Goal: Task Accomplishment & Management: Complete application form

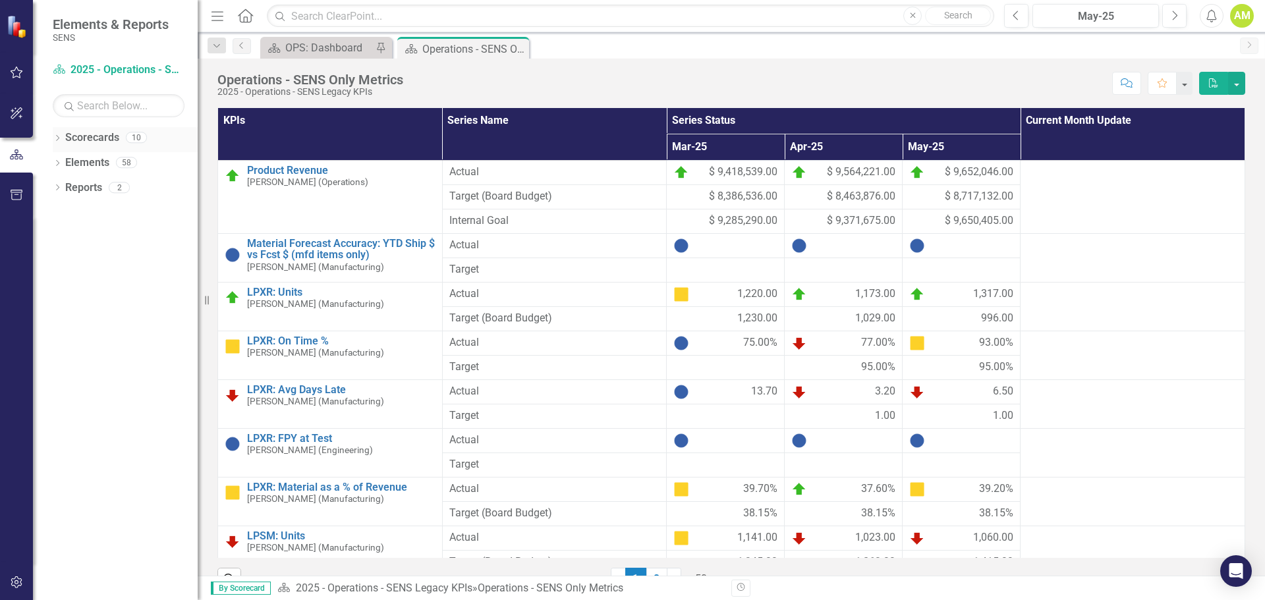
click at [59, 136] on icon "Dropdown" at bounding box center [57, 139] width 9 height 7
click at [69, 157] on div "Dropdown 2025 - Company Scorecard" at bounding box center [128, 163] width 138 height 22
click at [62, 165] on icon "Dropdown" at bounding box center [64, 162] width 10 height 8
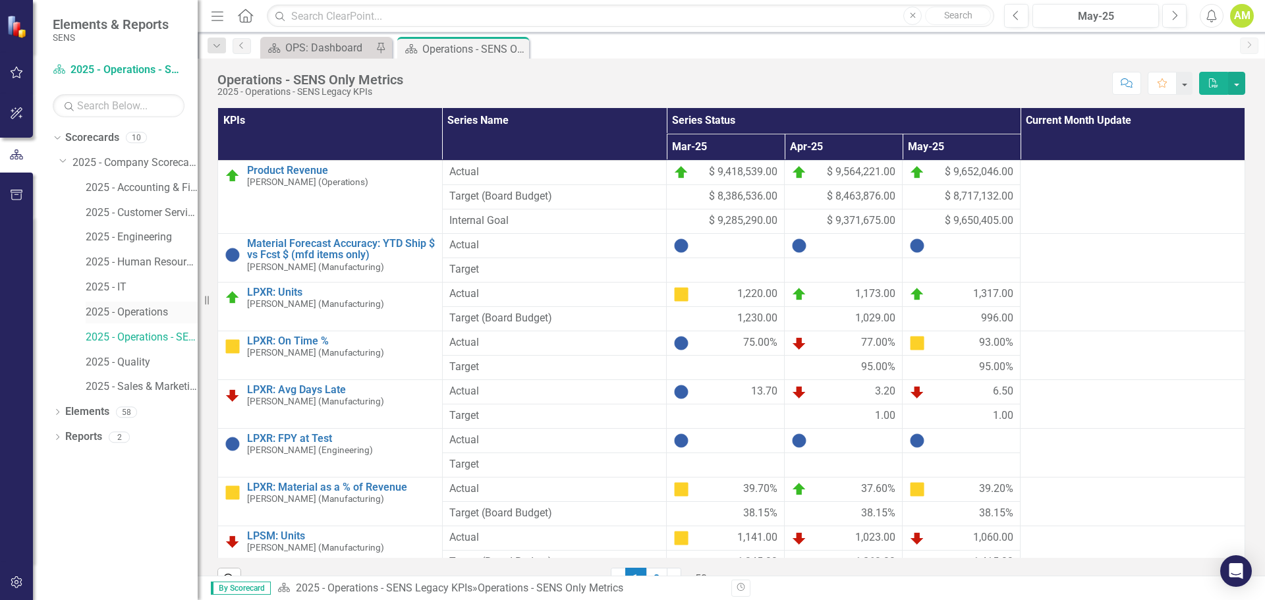
click at [143, 302] on div "2025 - Operations" at bounding box center [142, 313] width 112 height 22
click at [109, 308] on link "2025 - Operations" at bounding box center [142, 312] width 112 height 15
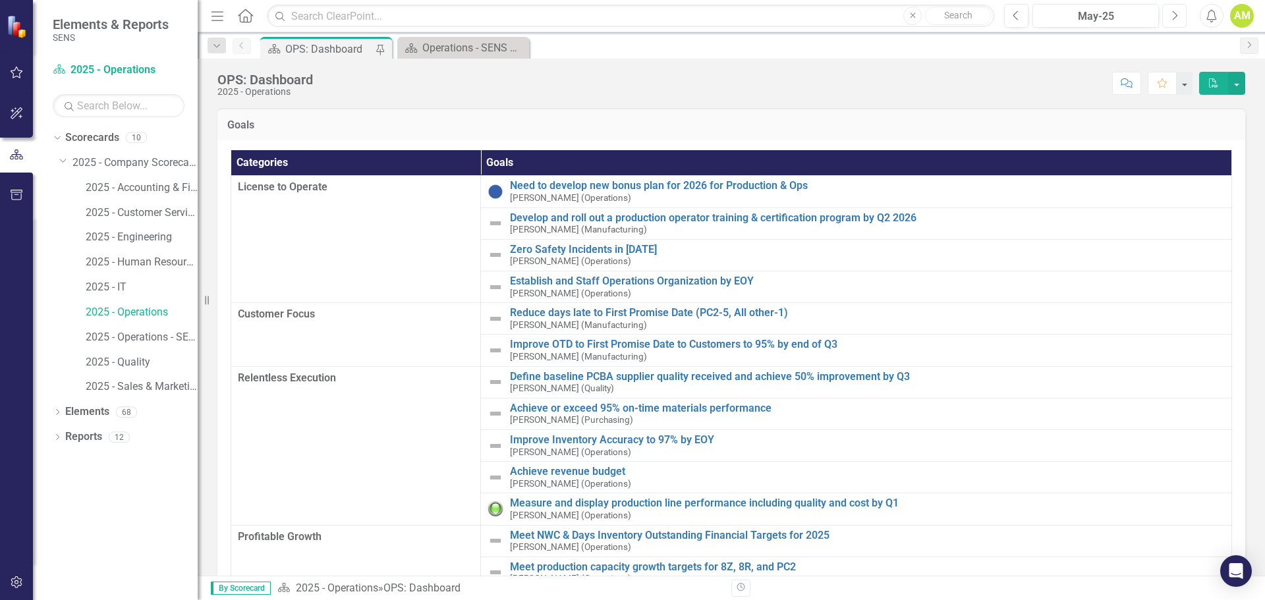
click at [1175, 12] on icon "Next" at bounding box center [1174, 16] width 7 height 12
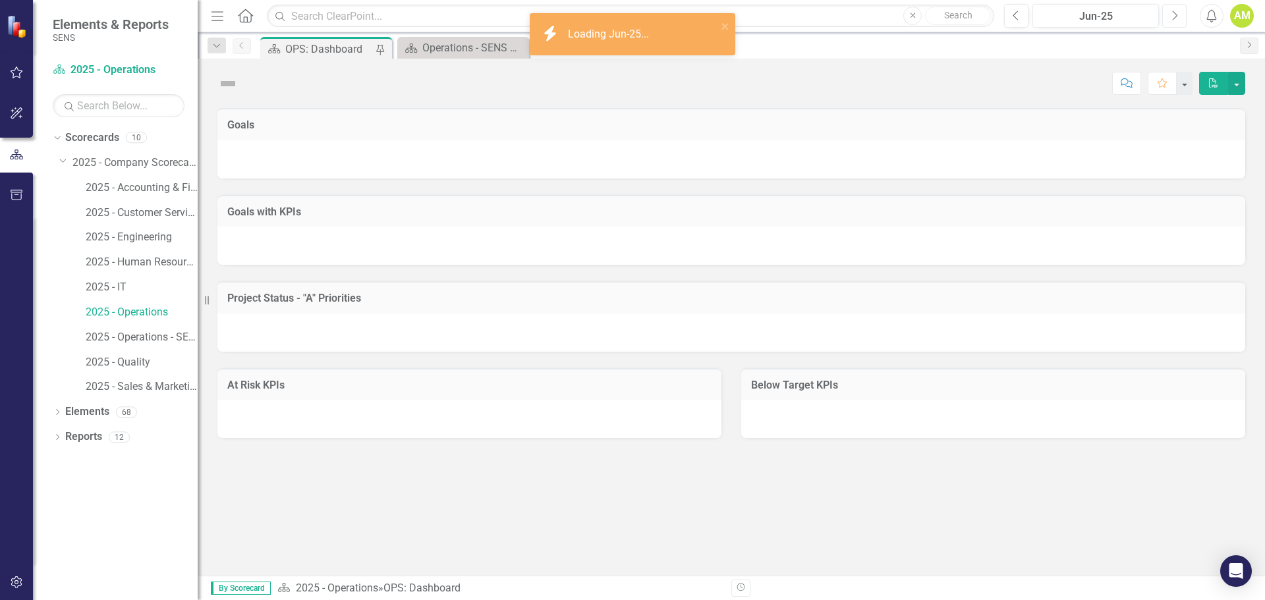
click at [1175, 12] on icon "Next" at bounding box center [1174, 16] width 7 height 12
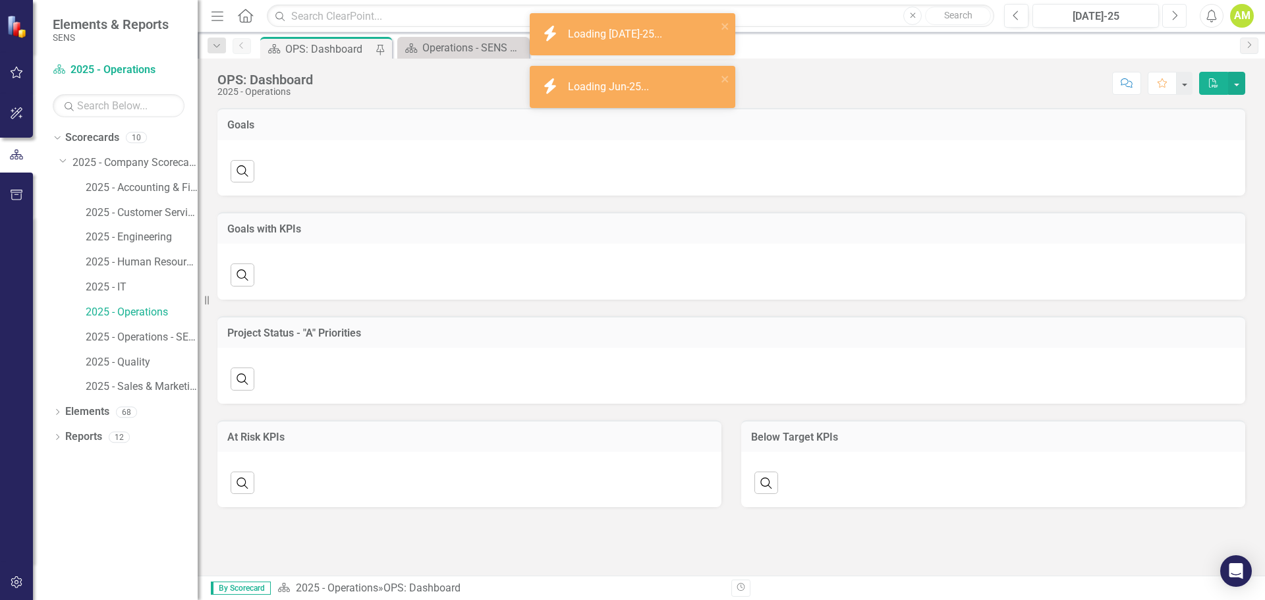
click at [1175, 12] on icon "Next" at bounding box center [1174, 16] width 7 height 12
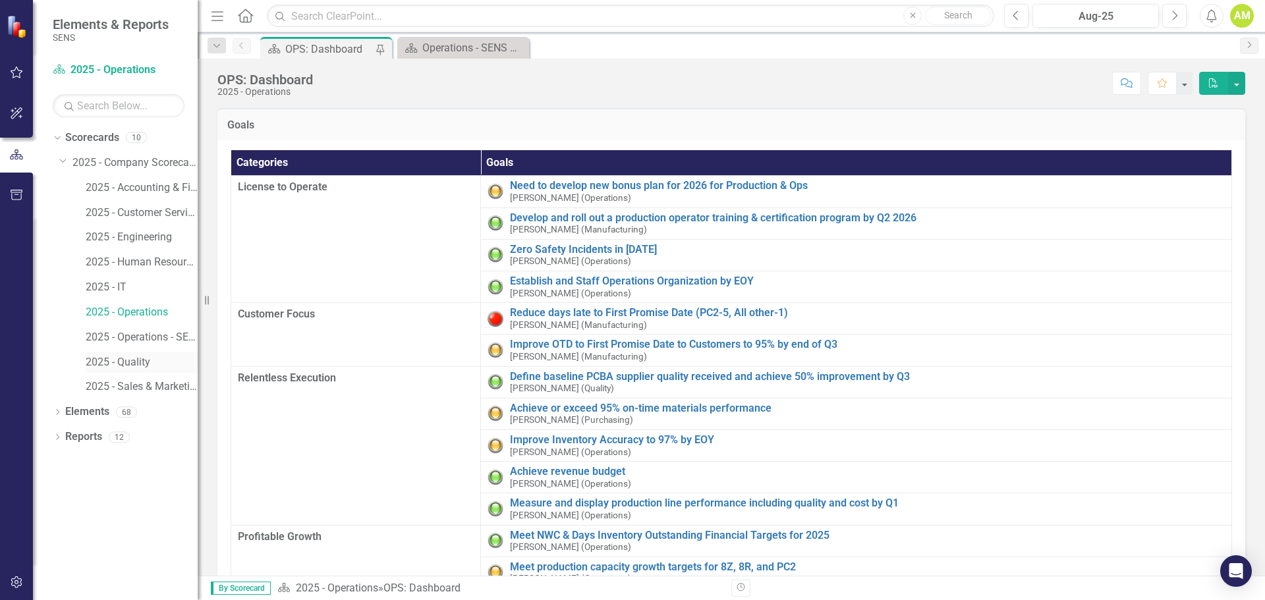
drag, startPoint x: 146, startPoint y: 366, endPoint x: 159, endPoint y: 361, distance: 14.2
click at [146, 366] on link "2025 - Quality" at bounding box center [142, 362] width 112 height 15
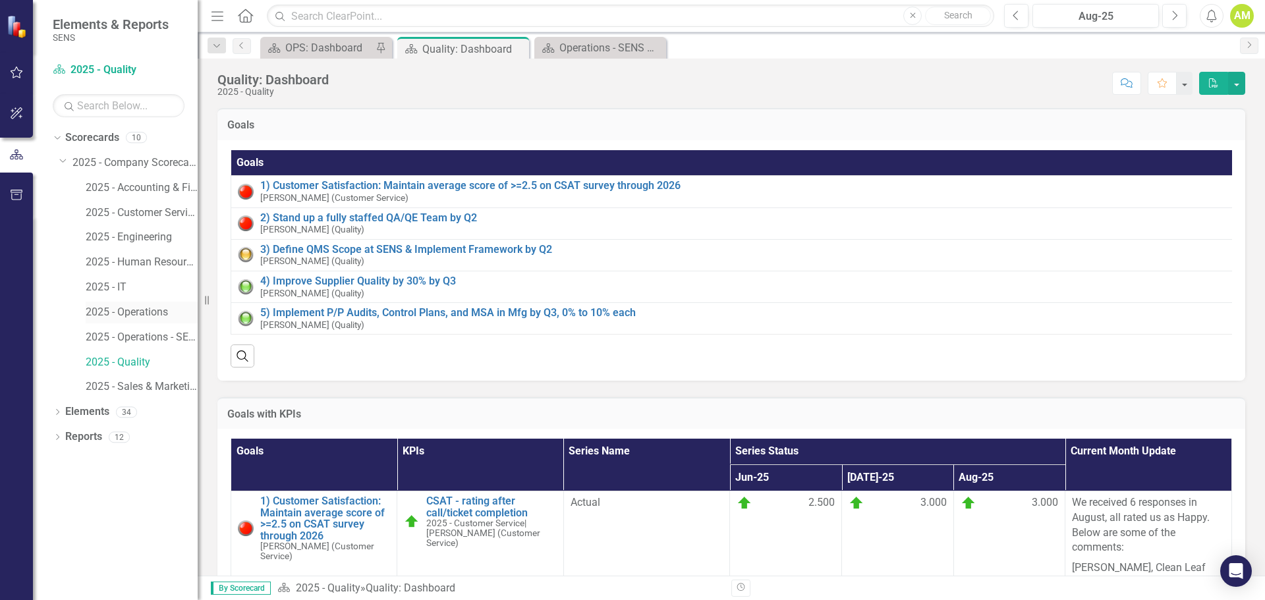
click at [150, 313] on link "2025 - Operations" at bounding box center [142, 312] width 112 height 15
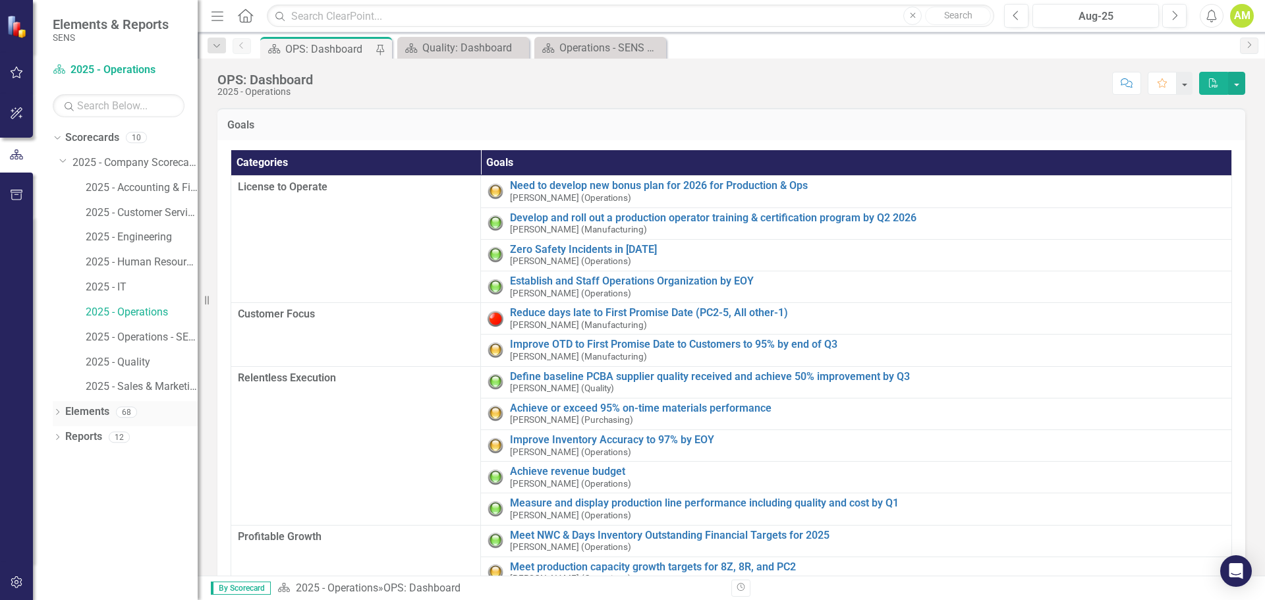
click at [58, 414] on icon "Dropdown" at bounding box center [57, 413] width 9 height 7
click at [100, 436] on link "Goal Goals" at bounding box center [94, 437] width 45 height 15
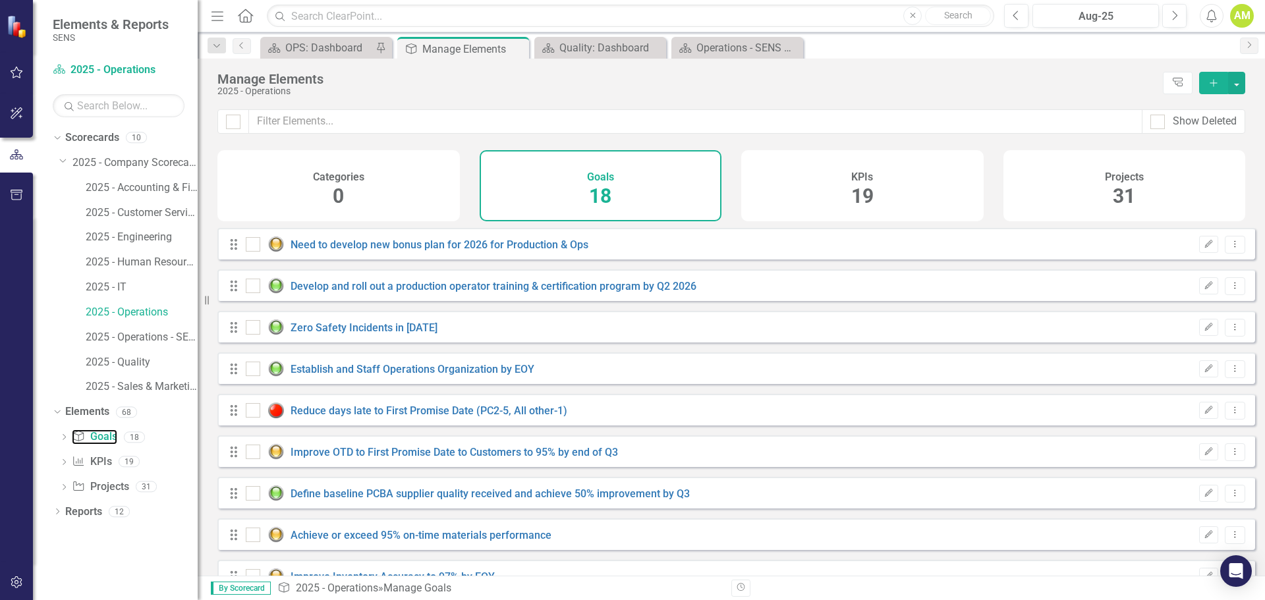
checkbox input "false"
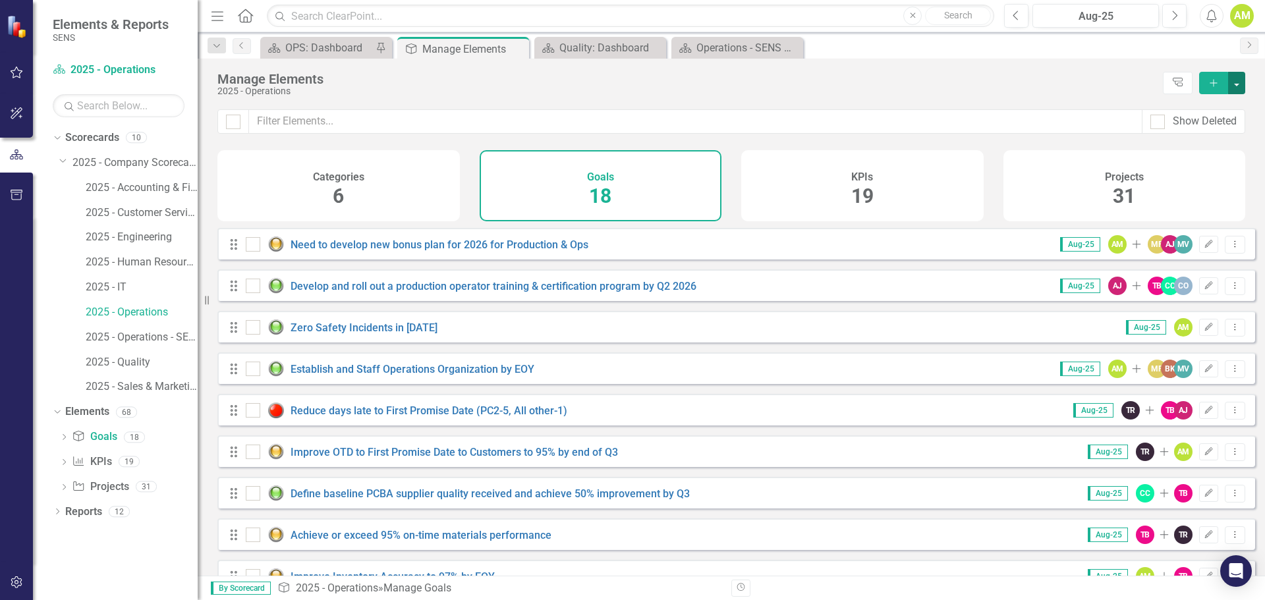
click at [1244, 80] on button "button" at bounding box center [1236, 83] width 17 height 22
click at [1193, 105] on link "Goal Add Goal" at bounding box center [1192, 107] width 104 height 24
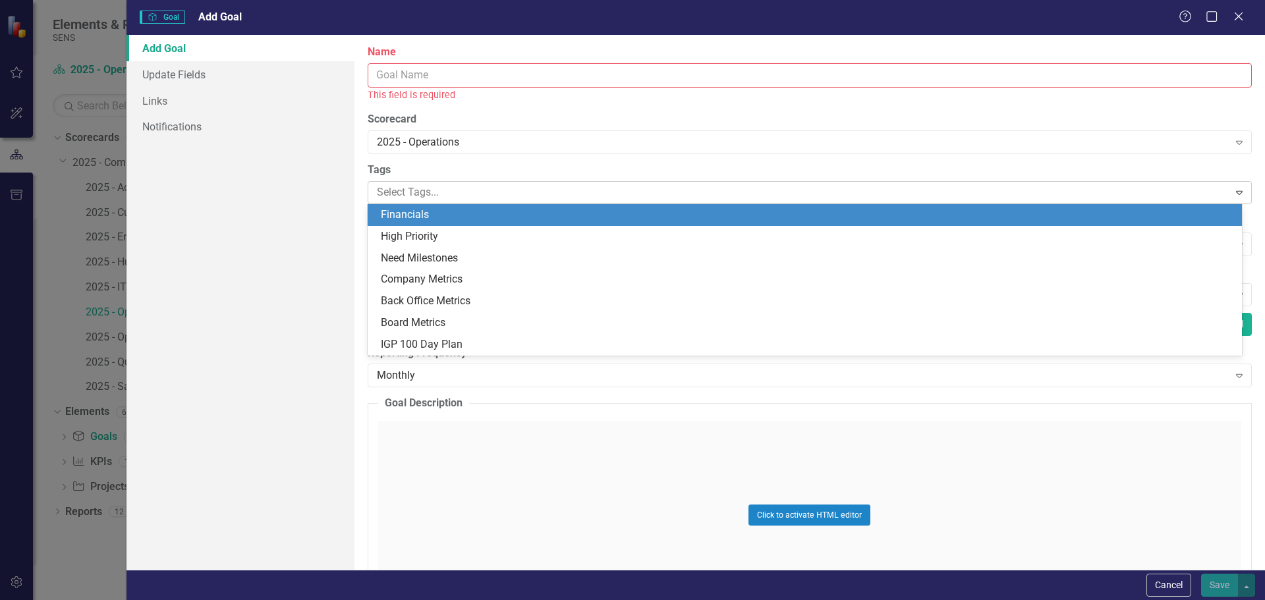
click at [410, 192] on div at bounding box center [800, 193] width 857 height 18
click at [335, 186] on div "Add Goal Update Fields Links Notifications" at bounding box center [240, 302] width 228 height 535
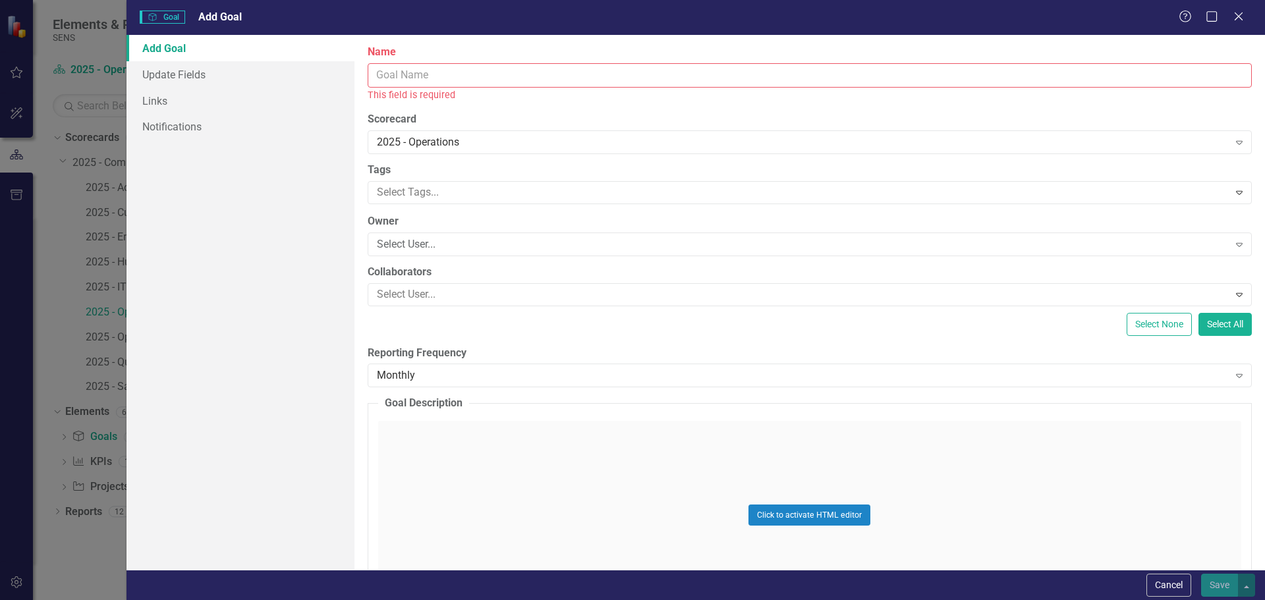
click at [395, 78] on input "Name" at bounding box center [810, 75] width 884 height 24
type input "B"
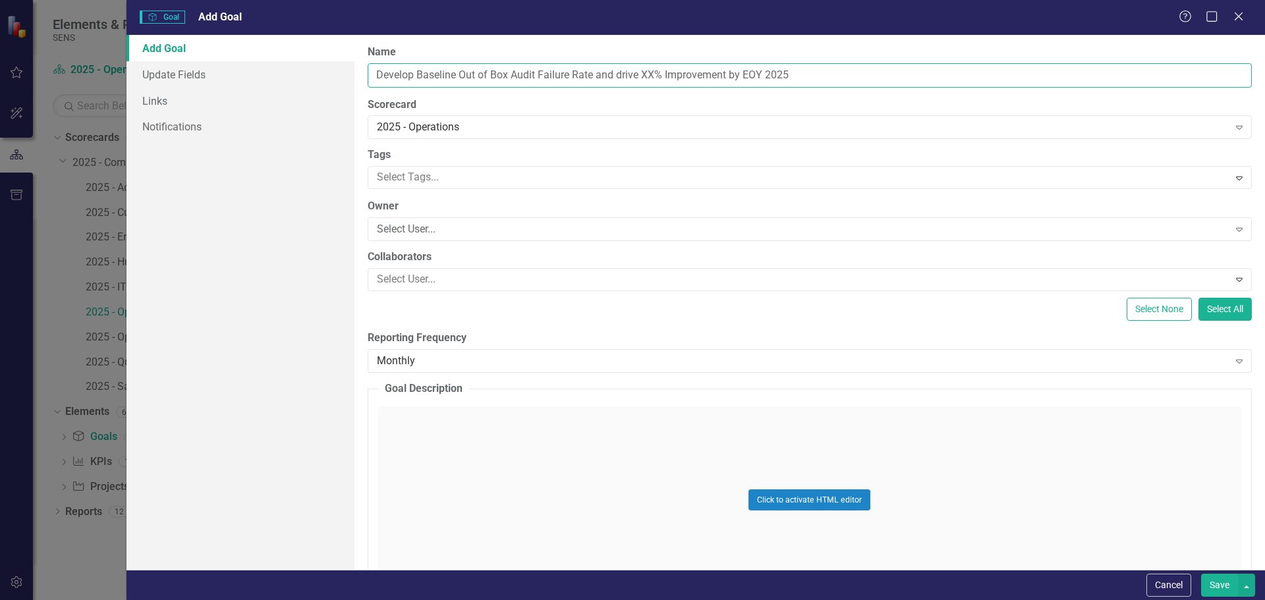
drag, startPoint x: 824, startPoint y: 69, endPoint x: 859, endPoint y: 69, distance: 34.9
click at [858, 69] on input "Develop Baseline Out of Box Audit Failure Rate and drive XX% Improvement by EOY…" at bounding box center [810, 75] width 884 height 24
click at [778, 80] on input "Develop Baseline Out of Box Audit Failure Rate and drive XX% Improvement by EOY…" at bounding box center [810, 75] width 884 height 24
click at [832, 73] on input "Develop Baseline Out of Box Audit Failure Rate and drive XX% Improvement by EOY…" at bounding box center [810, 75] width 884 height 24
click at [570, 73] on input "Develop Baseline Out of Box Audit Failure Rate and drive XX% Improvement by EOY…" at bounding box center [810, 75] width 884 height 24
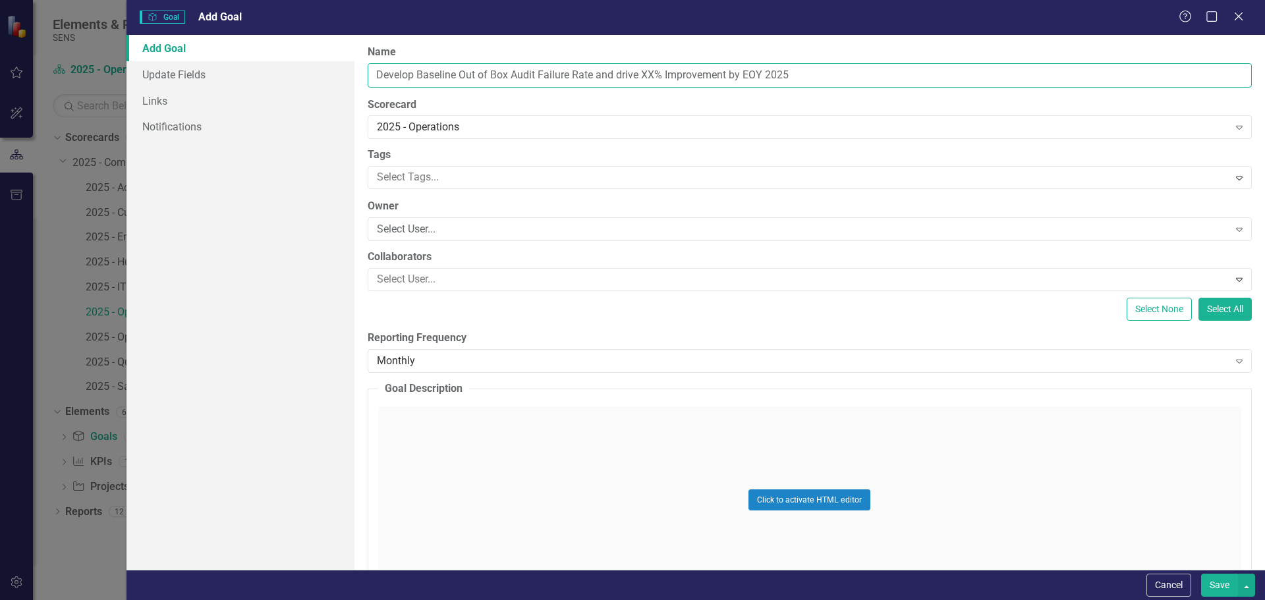
drag, startPoint x: 817, startPoint y: 74, endPoint x: 410, endPoint y: 52, distance: 407.0
click at [671, 63] on input "Develop Baseline Out of Box Audit Failure Rate and drive XX% Improvement by EOY…" at bounding box center [810, 75] width 884 height 24
click at [443, 78] on input "Develop Baseline Out of Box Audit Failure Rate and drive XX% Improvement by EOY…" at bounding box center [810, 75] width 884 height 24
drag, startPoint x: 616, startPoint y: 73, endPoint x: 819, endPoint y: 74, distance: 203.6
click at [819, 74] on input "Develop Baseline Out of Box Audit Failure Rate and drive XX% Improvement by EOY…" at bounding box center [810, 75] width 884 height 24
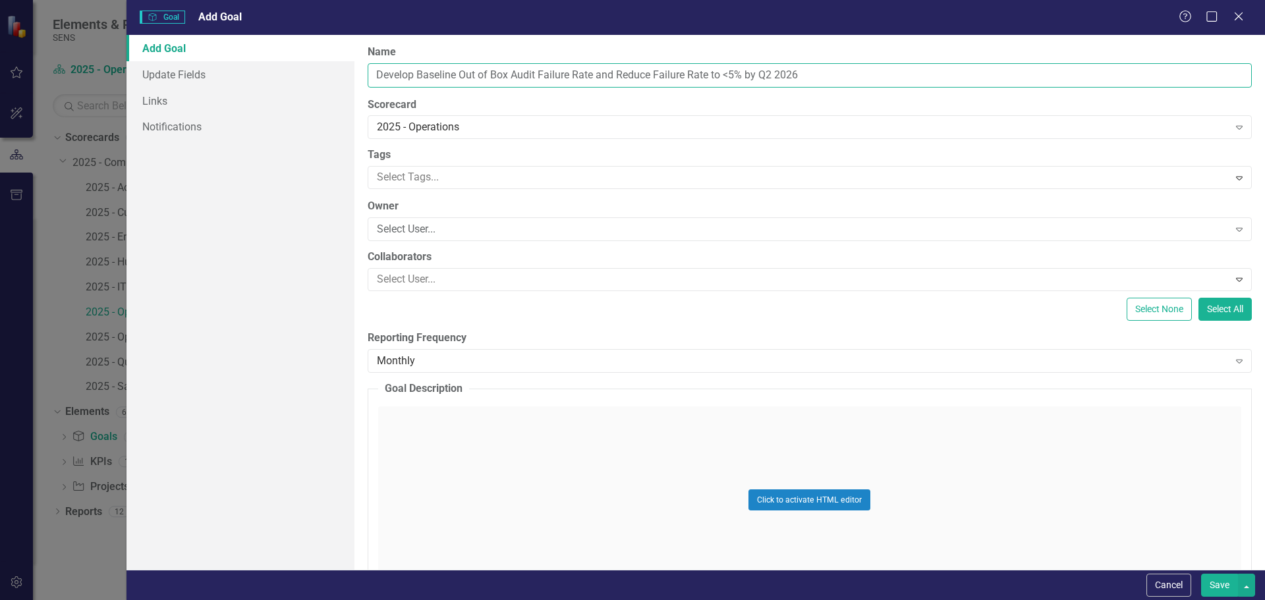
click at [414, 73] on input "Develop Baseline Out of Box Audit Failure Rate and Reduce Failure Rate to <5% b…" at bounding box center [810, 75] width 884 height 24
click at [414, 74] on input "Develop Baseline Out of Box Audit Failure Rate and Reduce Failure Rate to <5% b…" at bounding box center [810, 75] width 884 height 24
drag, startPoint x: 412, startPoint y: 72, endPoint x: 372, endPoint y: 74, distance: 40.9
click at [372, 74] on input "Develop Baseline Out of Box Audit Failure Rate and Reduce Failure Rate to <5% b…" at bounding box center [810, 75] width 884 height 24
drag, startPoint x: 460, startPoint y: 72, endPoint x: 417, endPoint y: 70, distance: 43.6
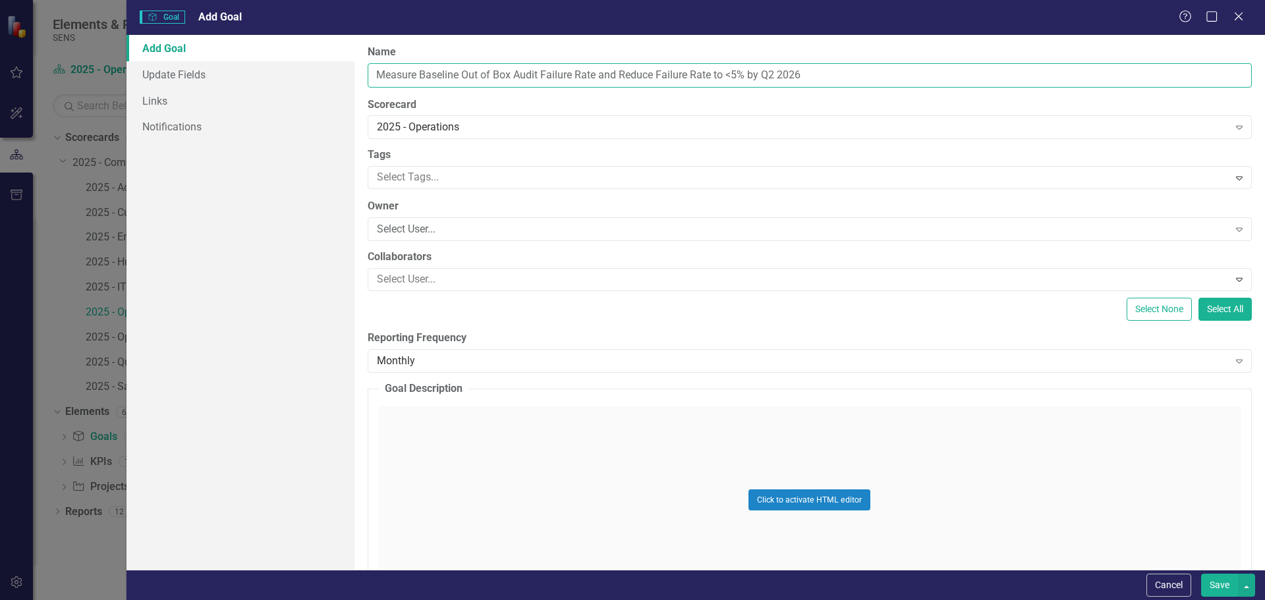
click at [417, 70] on input "Measure Baseline Out of Box Audit Failure Rate and Reduce Failure Rate to <5% b…" at bounding box center [810, 75] width 884 height 24
drag, startPoint x: 666, startPoint y: 73, endPoint x: 612, endPoint y: 72, distance: 54.0
click at [614, 72] on input "Measure Out of Box Audit Failure Rate and Reduce Failure Rate to <5% by Q2 2026" at bounding box center [810, 75] width 884 height 24
type input "Measure Out of Box Audit Failure Rate and Reduce to <5% by Q2 2026"
click at [439, 448] on div "Click to activate HTML editor" at bounding box center [809, 500] width 863 height 188
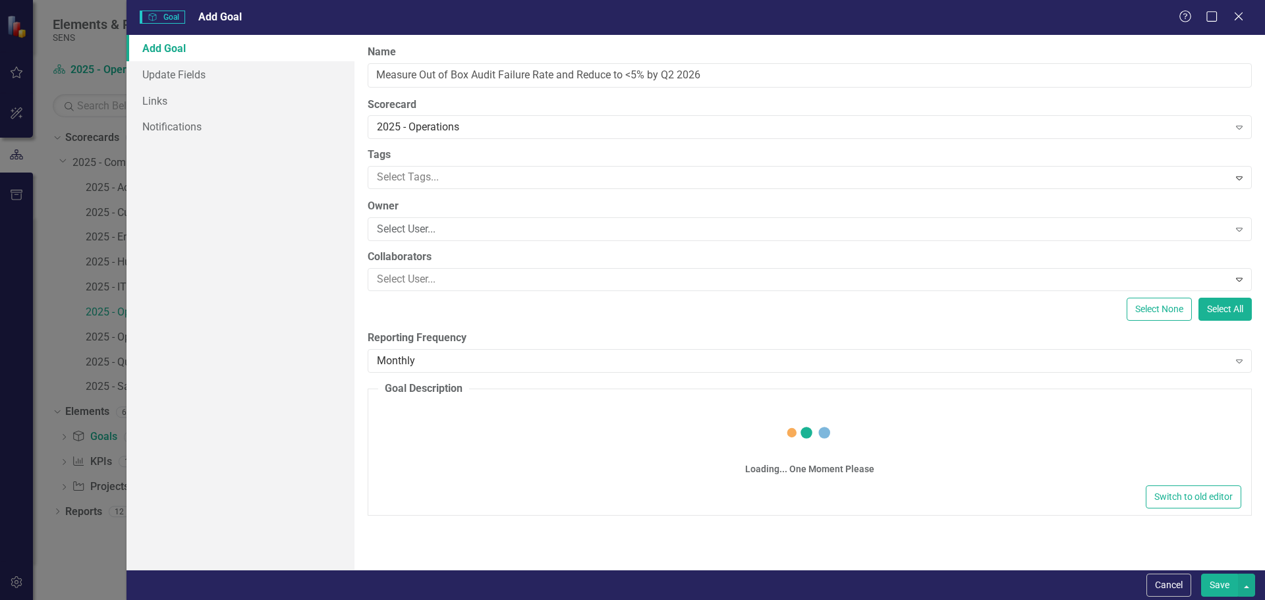
click at [454, 417] on div "Loading... One Moment Please" at bounding box center [809, 444] width 863 height 76
click at [406, 470] on body "Rich Text Area. Press ALT-0 for help." at bounding box center [809, 537] width 860 height 198
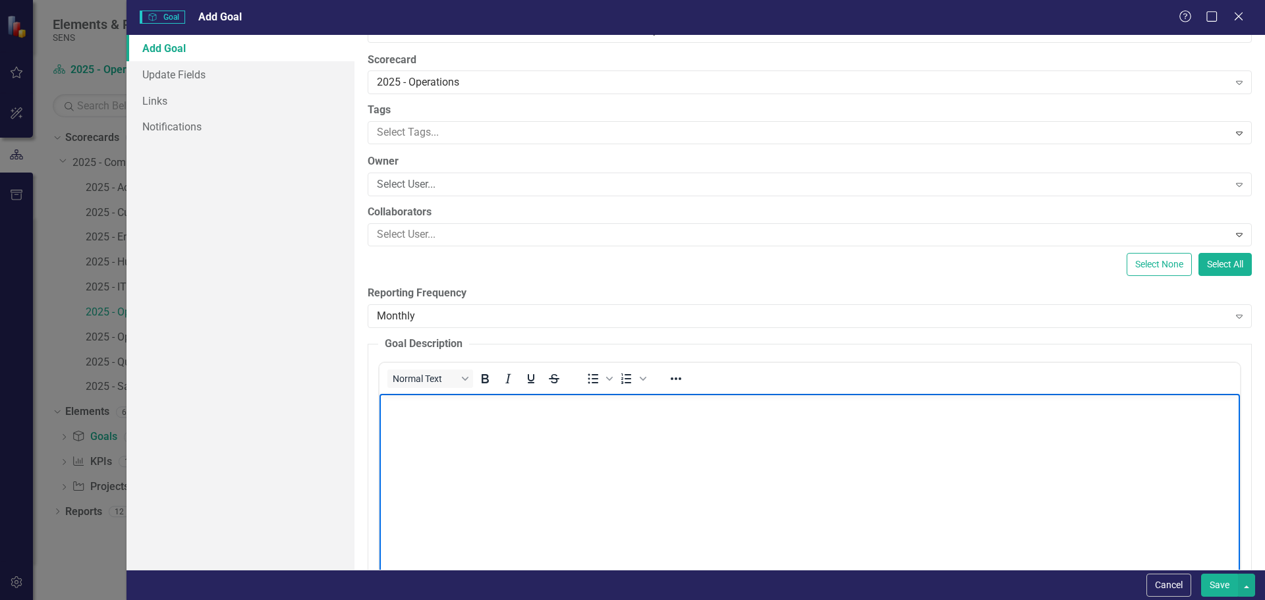
scroll to position [66, 0]
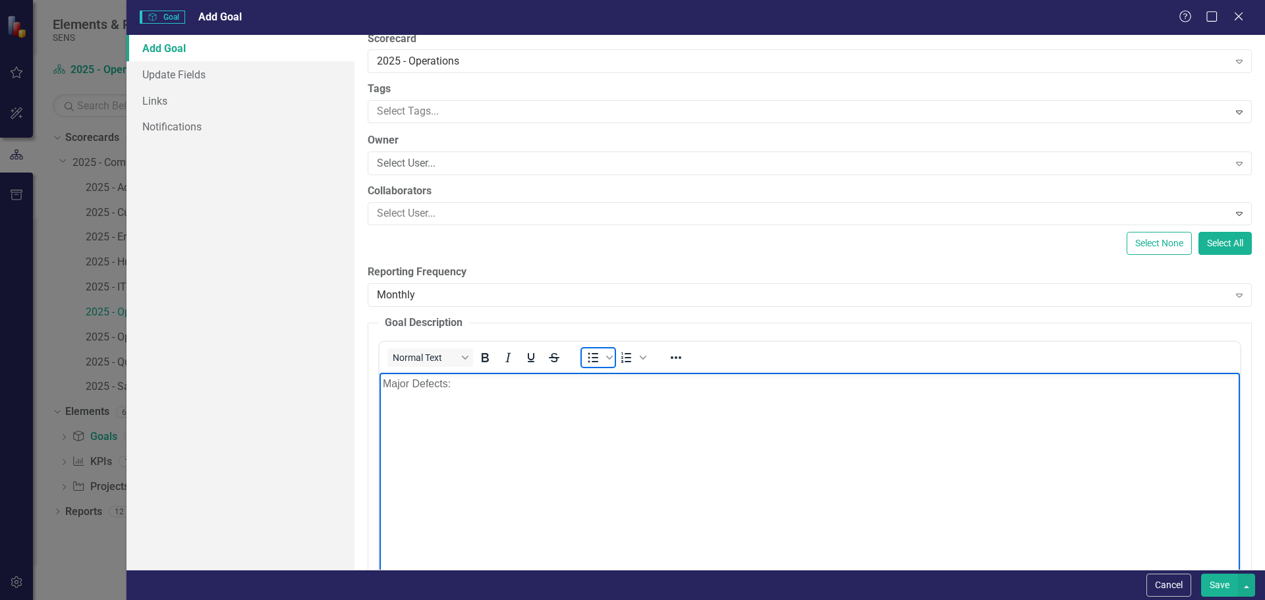
click at [596, 362] on icon "Bullet list" at bounding box center [593, 358] width 16 height 16
click at [601, 361] on span "Bullet list" at bounding box center [593, 357] width 22 height 18
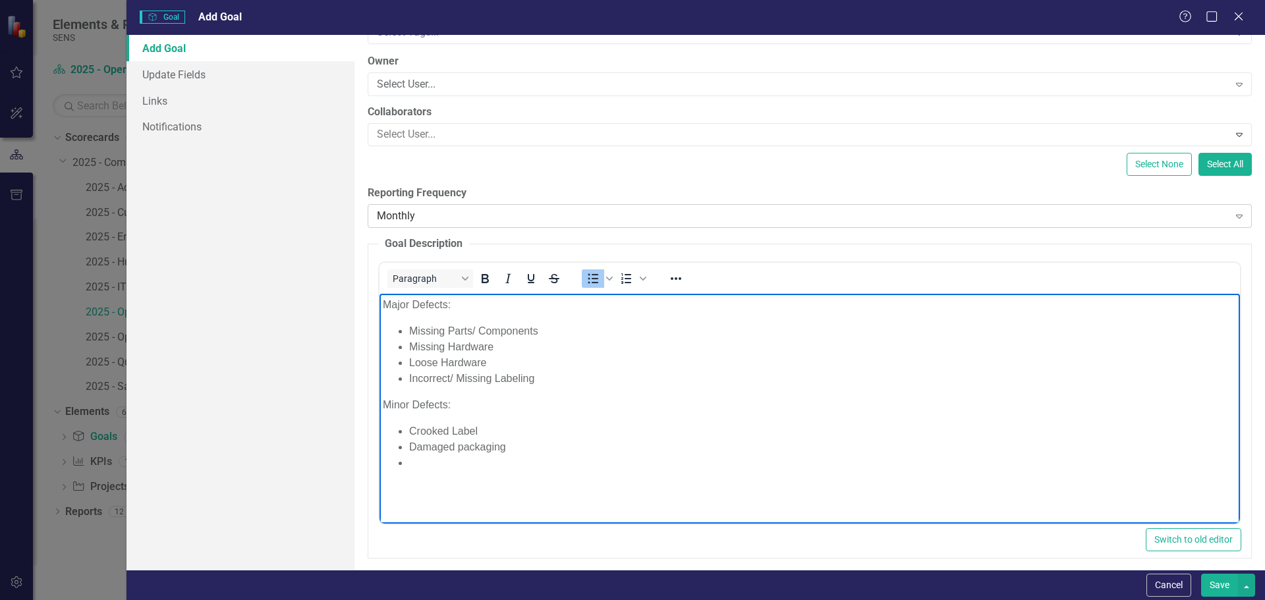
scroll to position [153, 0]
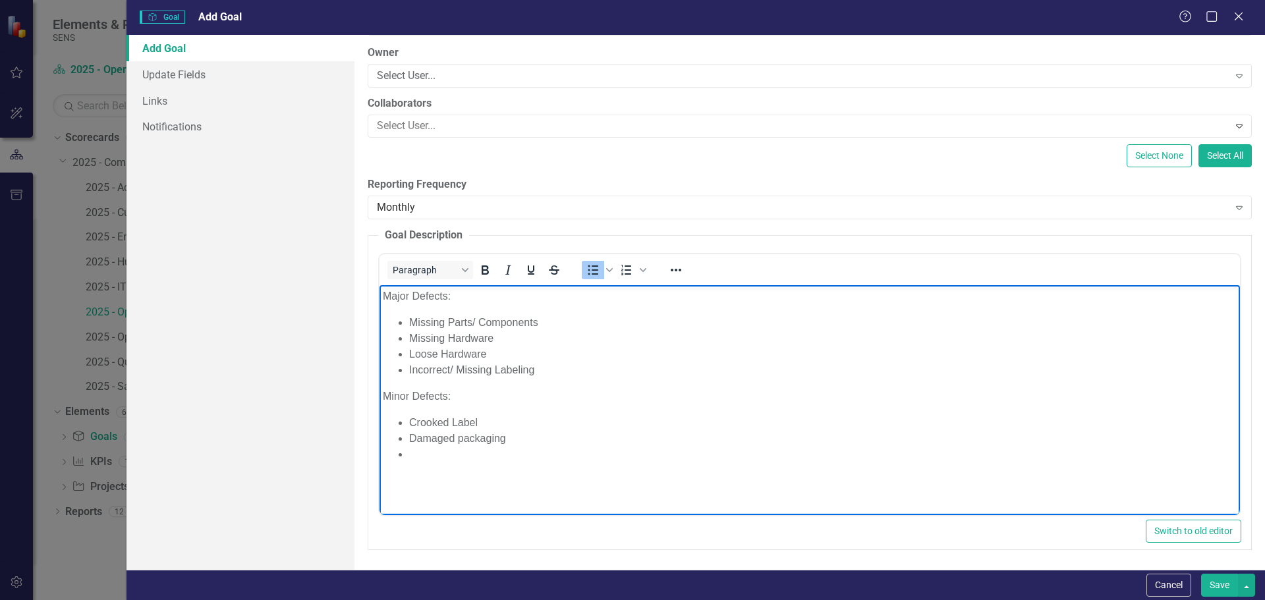
click at [460, 359] on li "Loose Hardware" at bounding box center [821, 354] width 827 height 16
click at [557, 319] on li "Missing Parts/ Components" at bounding box center [821, 322] width 827 height 16
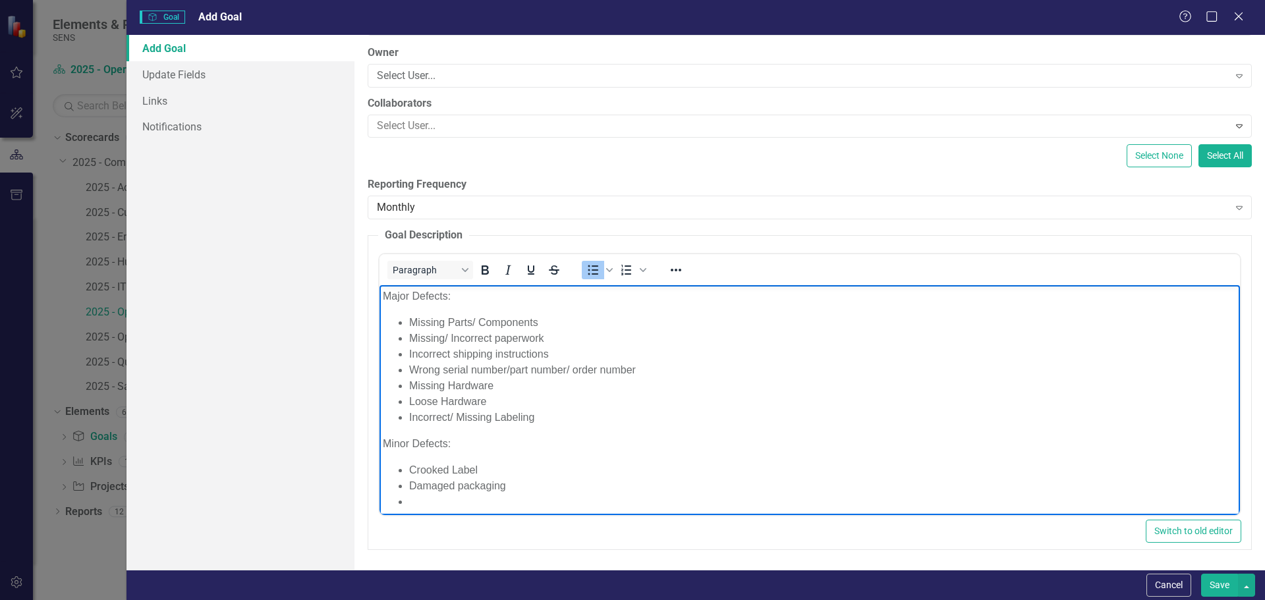
click at [565, 368] on li "Wrong serial number/part number/ order number" at bounding box center [821, 370] width 827 height 16
drag, startPoint x: 566, startPoint y: 367, endPoint x: 511, endPoint y: 363, distance: 55.5
click at [511, 363] on li "Wrong serial number/part number/ order number" at bounding box center [821, 370] width 827 height 16
click at [447, 484] on li "Damaged packaging" at bounding box center [821, 477] width 827 height 16
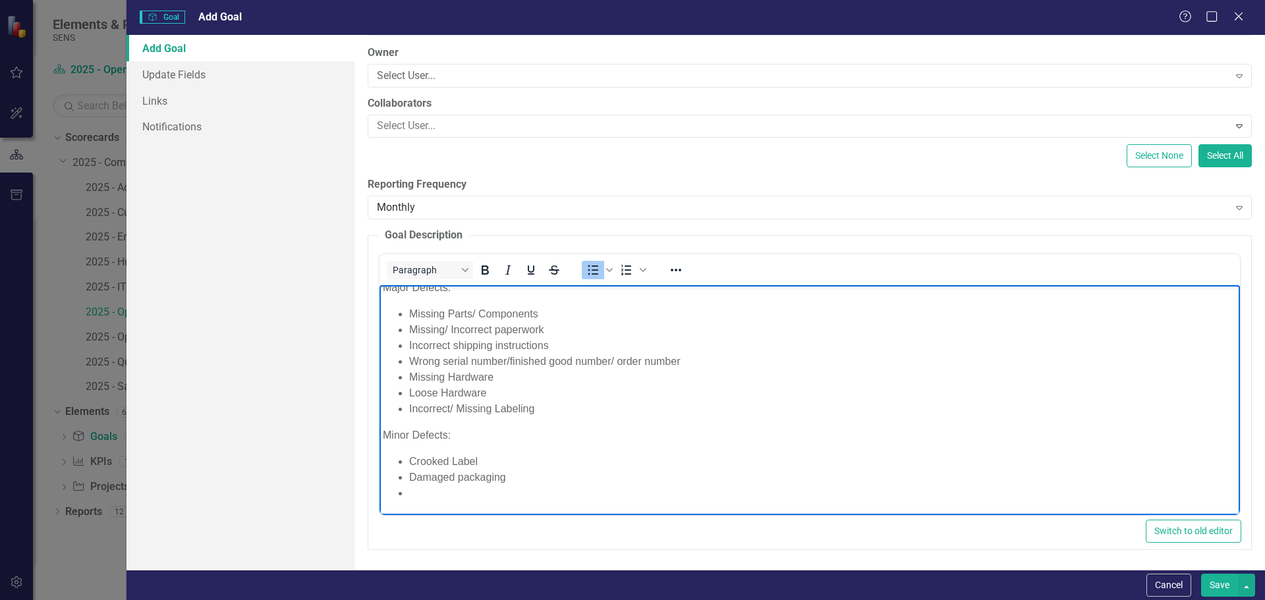
click at [426, 490] on li "Rich Text Area. Press ALT-0 for help." at bounding box center [821, 493] width 827 height 16
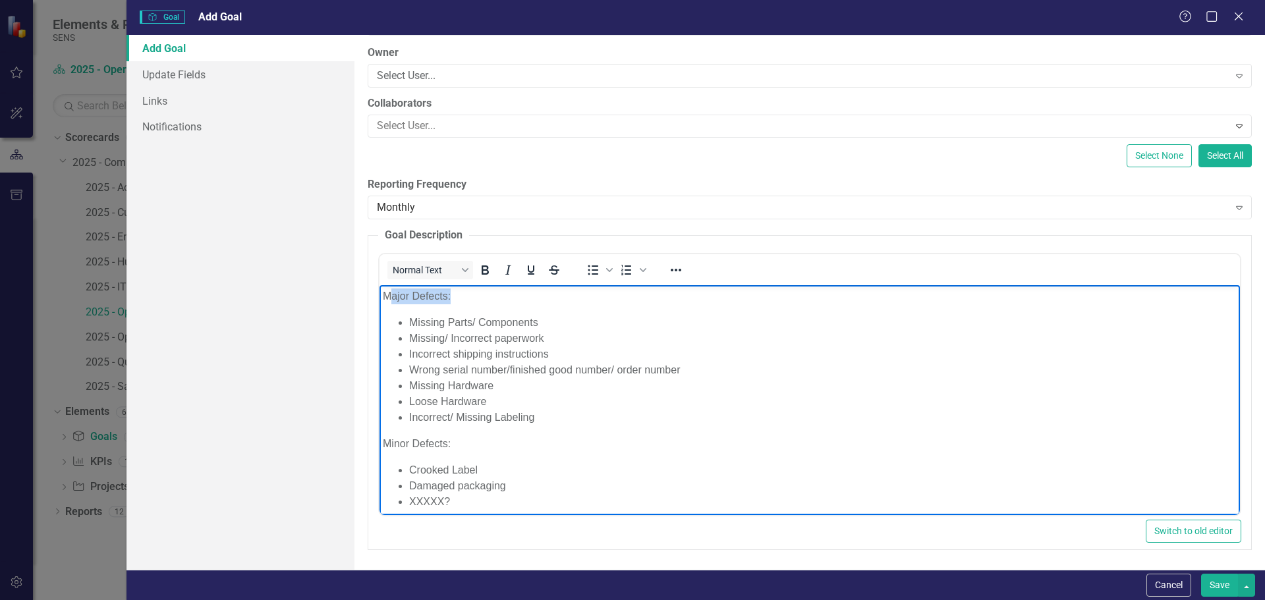
drag, startPoint x: 388, startPoint y: 296, endPoint x: 458, endPoint y: 299, distance: 69.9
click at [458, 299] on p "Major Defects:" at bounding box center [809, 296] width 854 height 16
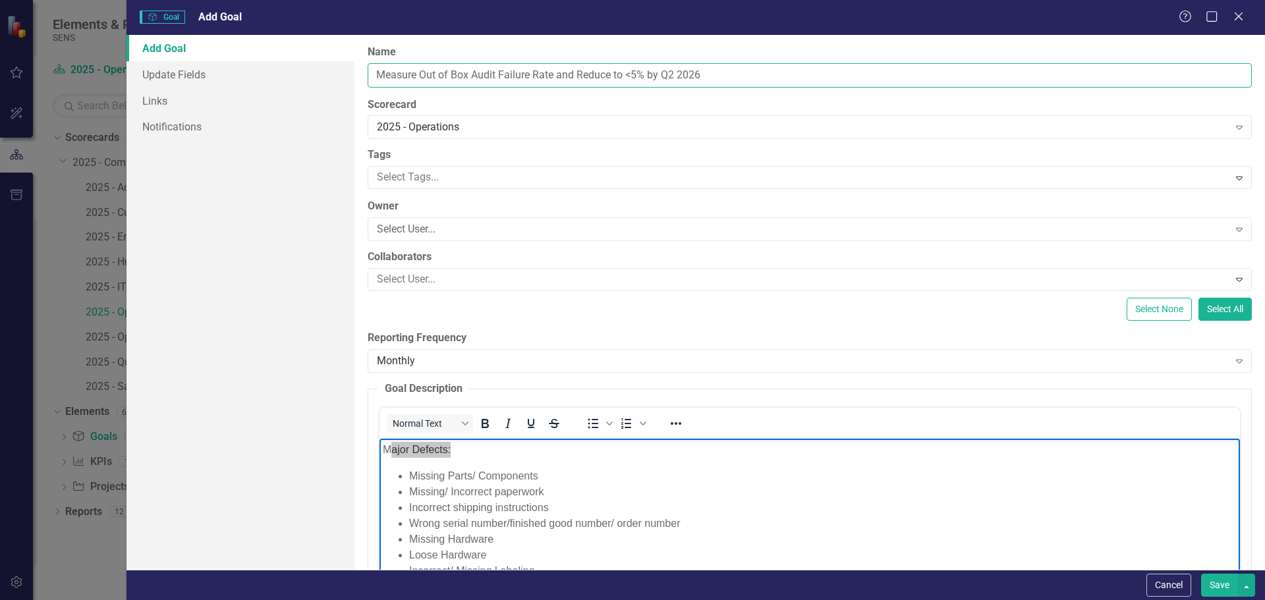
click at [634, 72] on input "Measure Out of Box Audit Failure Rate and Reduce to <5% by Q2 2026" at bounding box center [810, 75] width 884 height 24
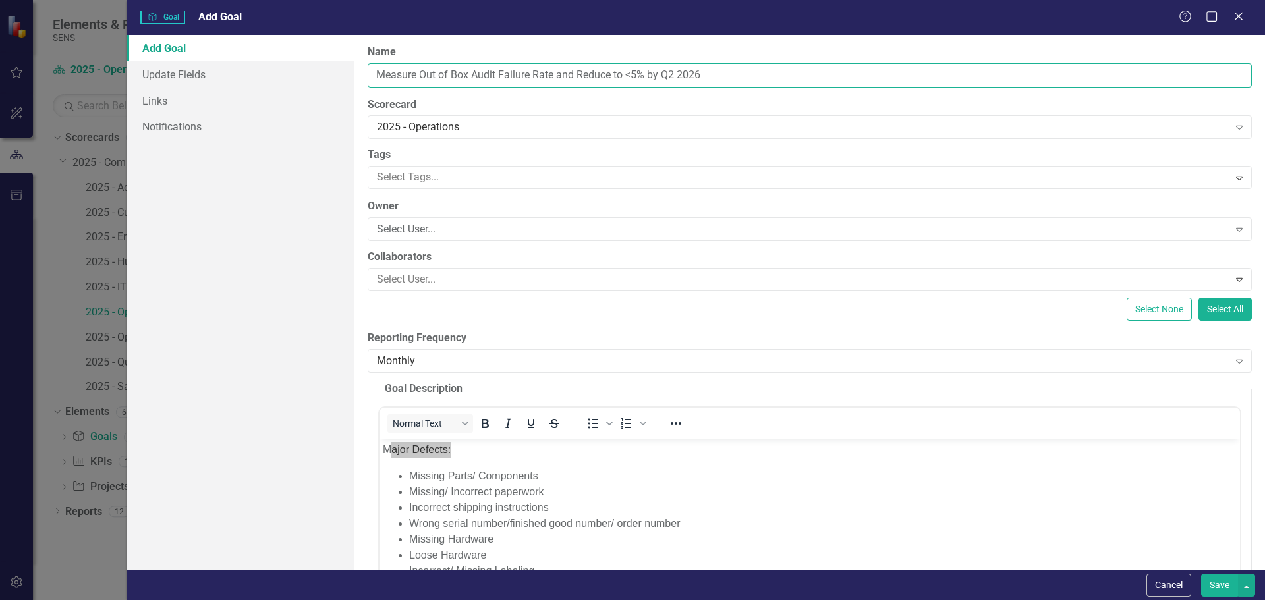
drag, startPoint x: 580, startPoint y: 75, endPoint x: 623, endPoint y: 74, distance: 42.8
click at [580, 75] on input "Measure Out of Box Audit Failure Rate and Reduce to <5% by Q2 2026" at bounding box center [810, 75] width 884 height 24
click at [615, 74] on input "Measure Out of Box Audit Failure Rate and Reduce to <5% by Q2 2026" at bounding box center [810, 75] width 884 height 24
click at [706, 74] on input "Measure Out of Box Audit Failure Rate and Reduce Major Defects to <5% by Q2 2026" at bounding box center [810, 75] width 884 height 24
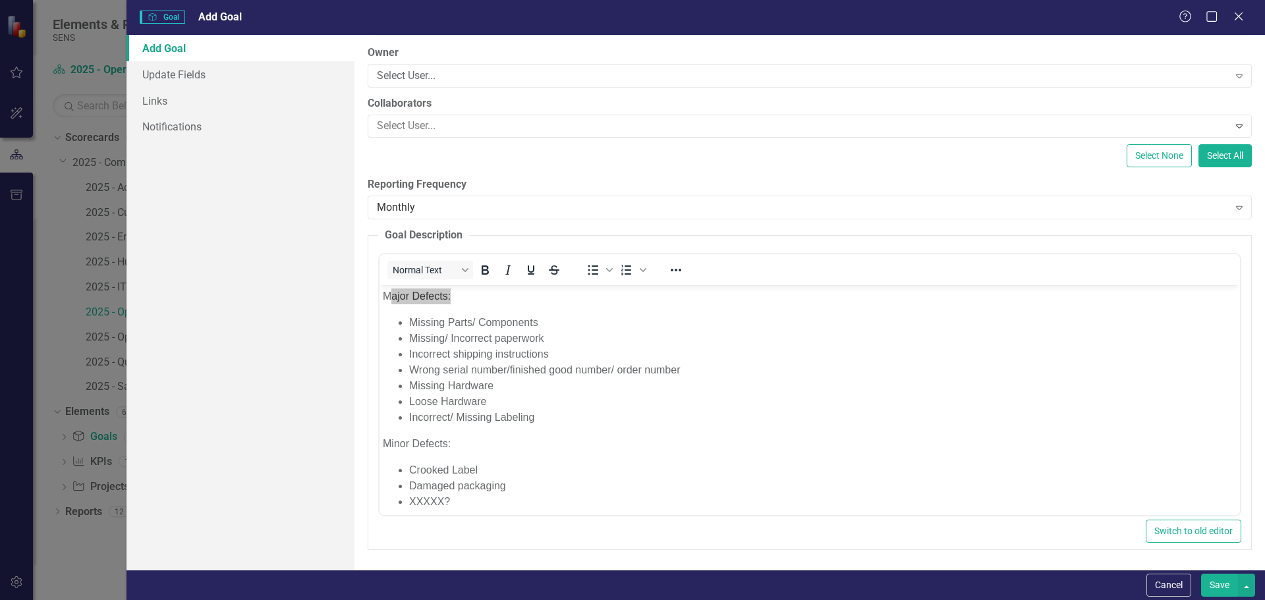
type input "Measure Out of Box Audit Failure Rate and Reduce Major Defects to <3% by Q2 2026"
click at [574, 413] on li "Incorrect/ Missing Labeling" at bounding box center [821, 417] width 827 height 16
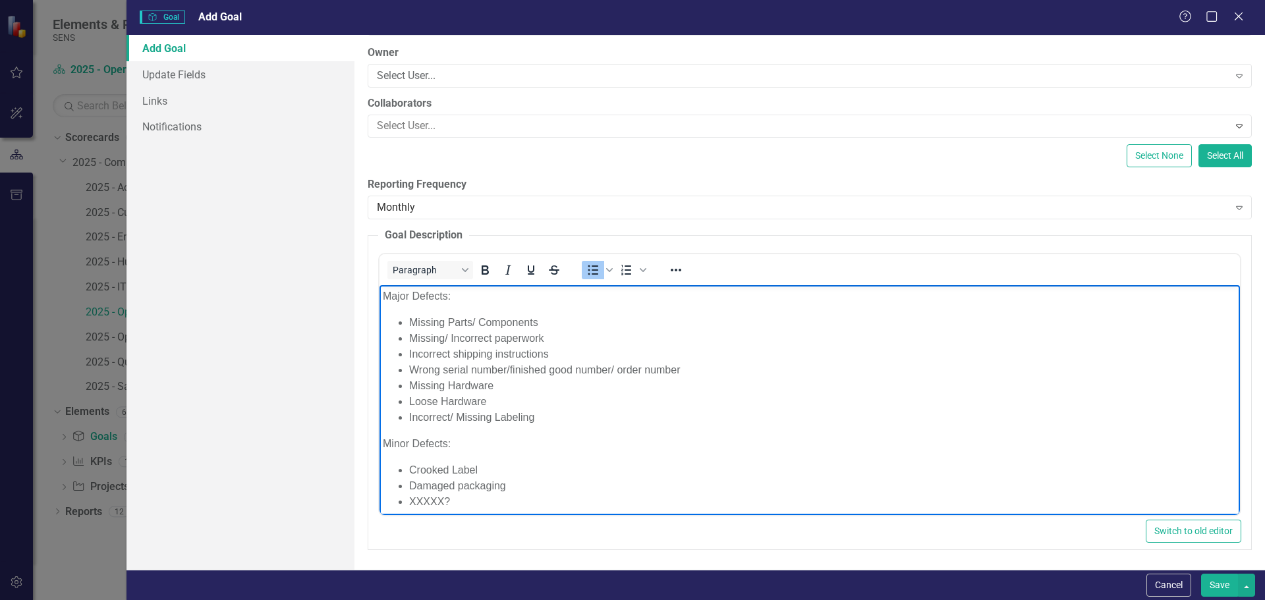
scroll to position [0, 0]
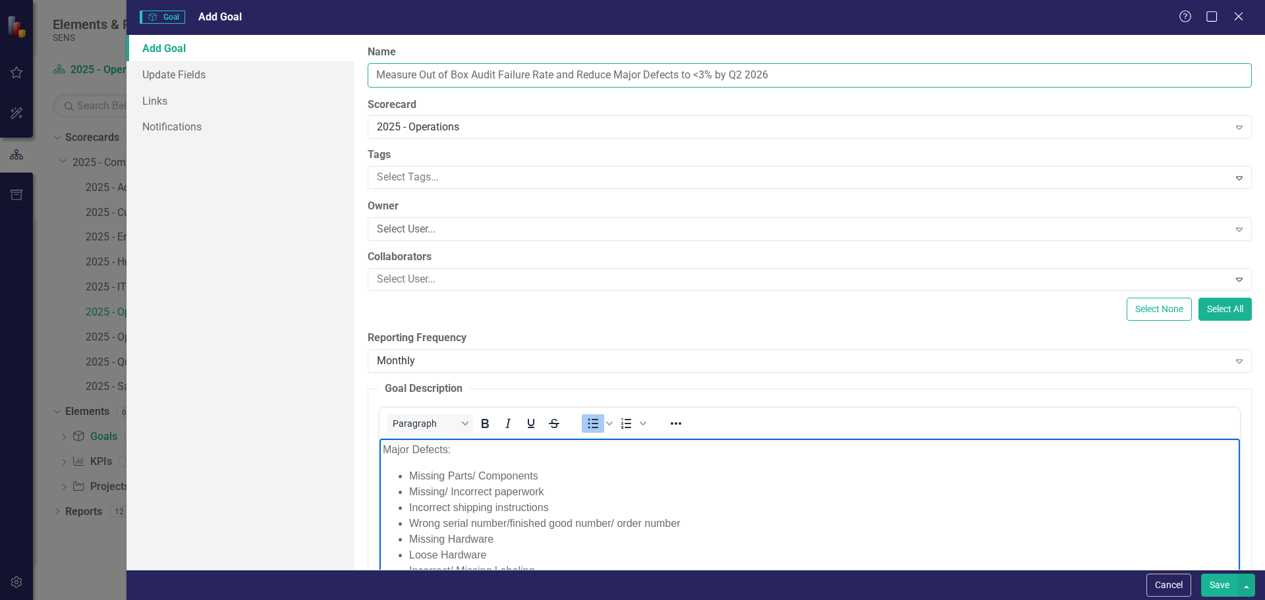
click at [706, 74] on input "Measure Out of Box Audit Failure Rate and Reduce Major Defects to <3% by Q2 2026" at bounding box center [810, 75] width 884 height 24
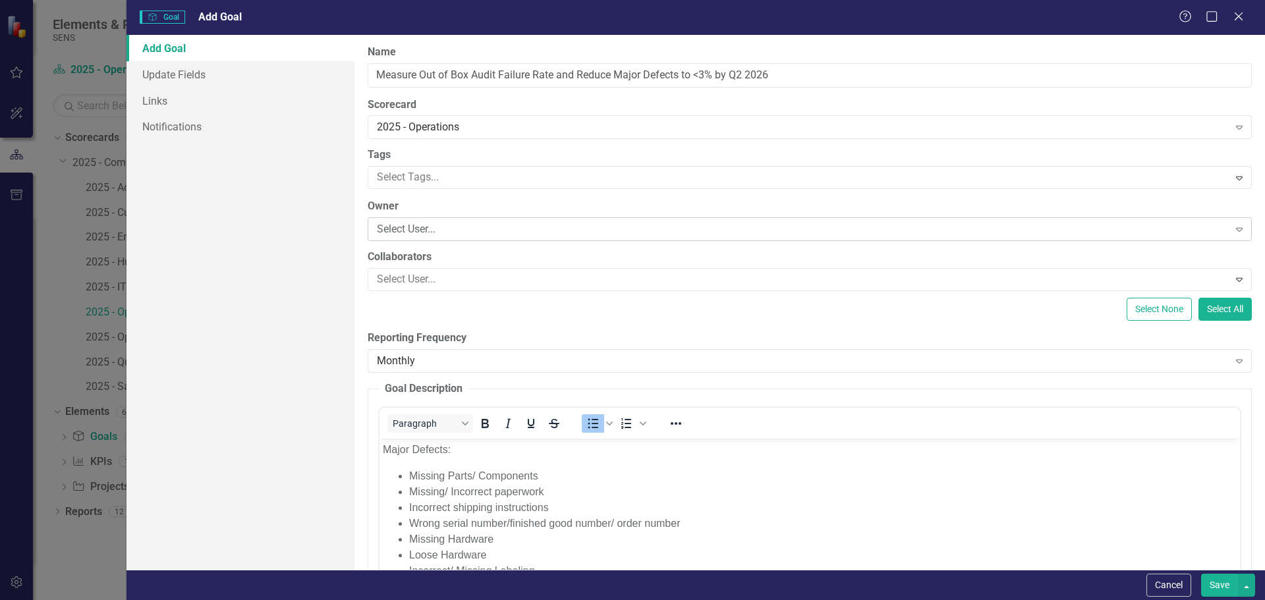
click at [394, 225] on div "Select User..." at bounding box center [803, 229] width 852 height 15
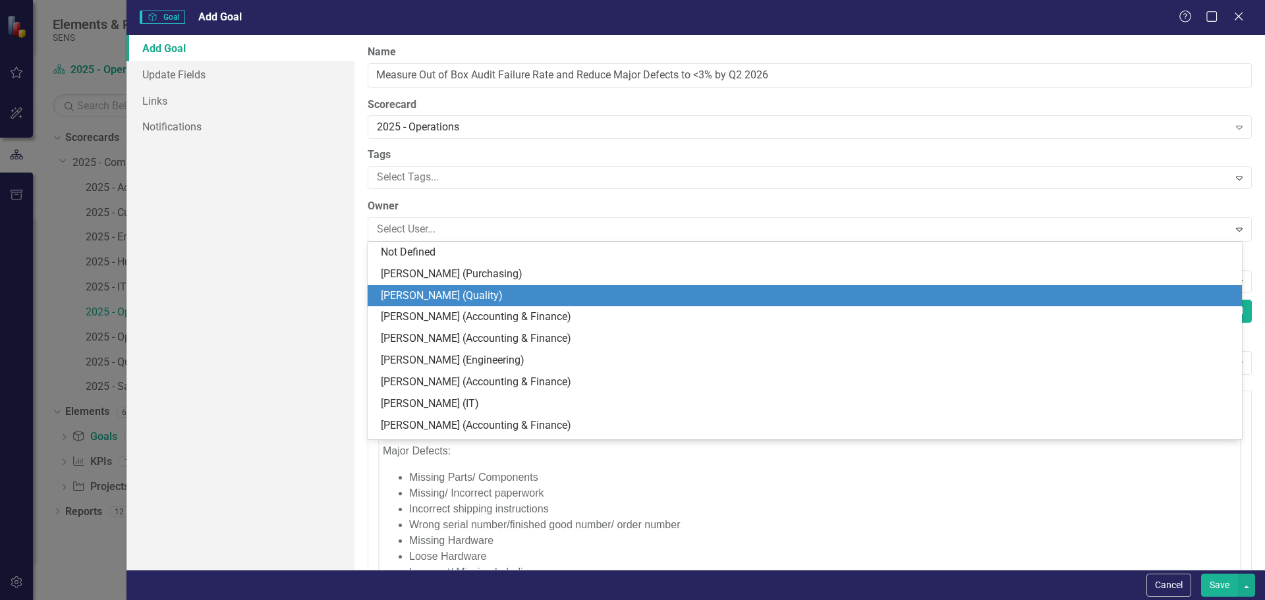
click at [416, 294] on div "[PERSON_NAME] (Quality)" at bounding box center [807, 296] width 853 height 15
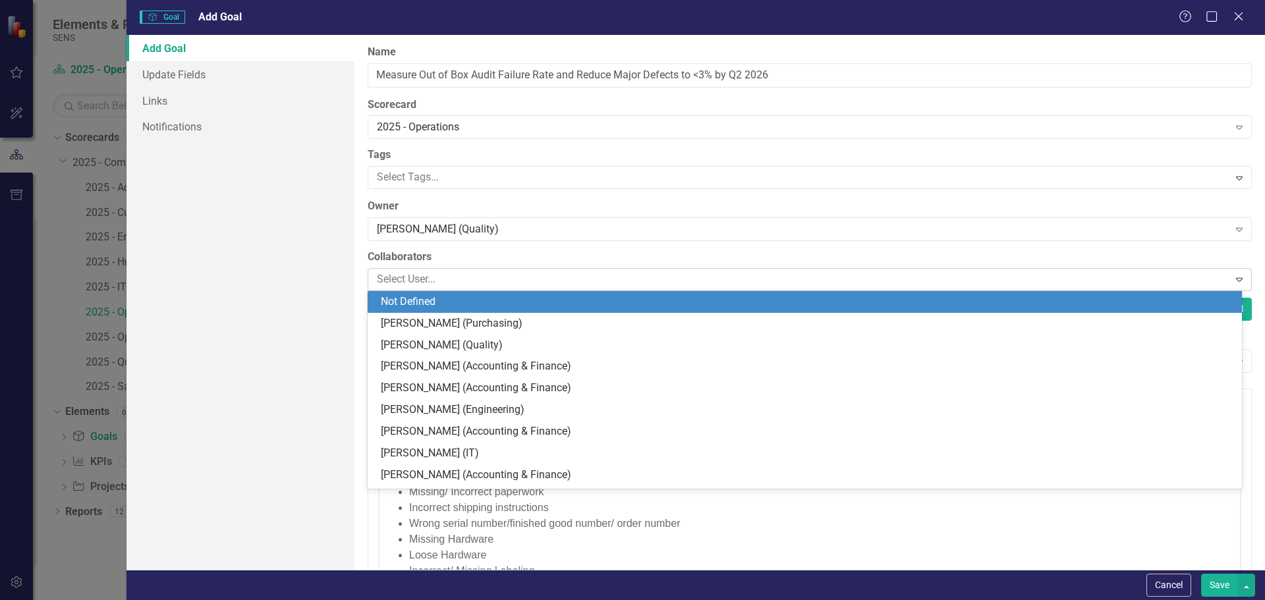
click at [412, 283] on div at bounding box center [800, 280] width 857 height 18
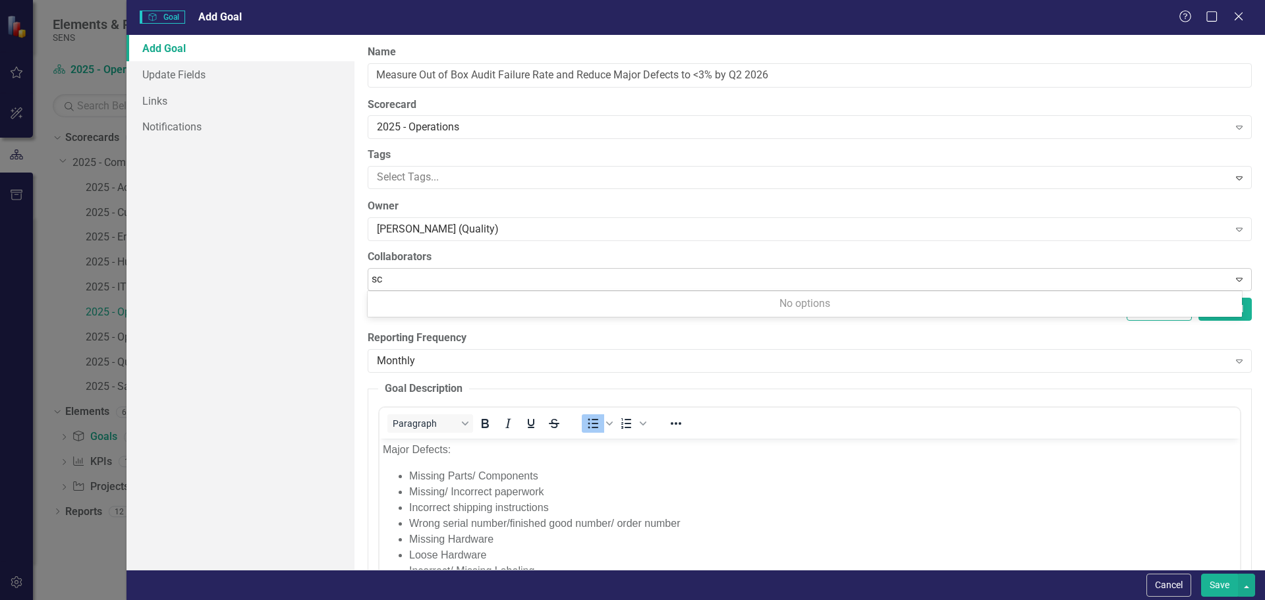
type input "s"
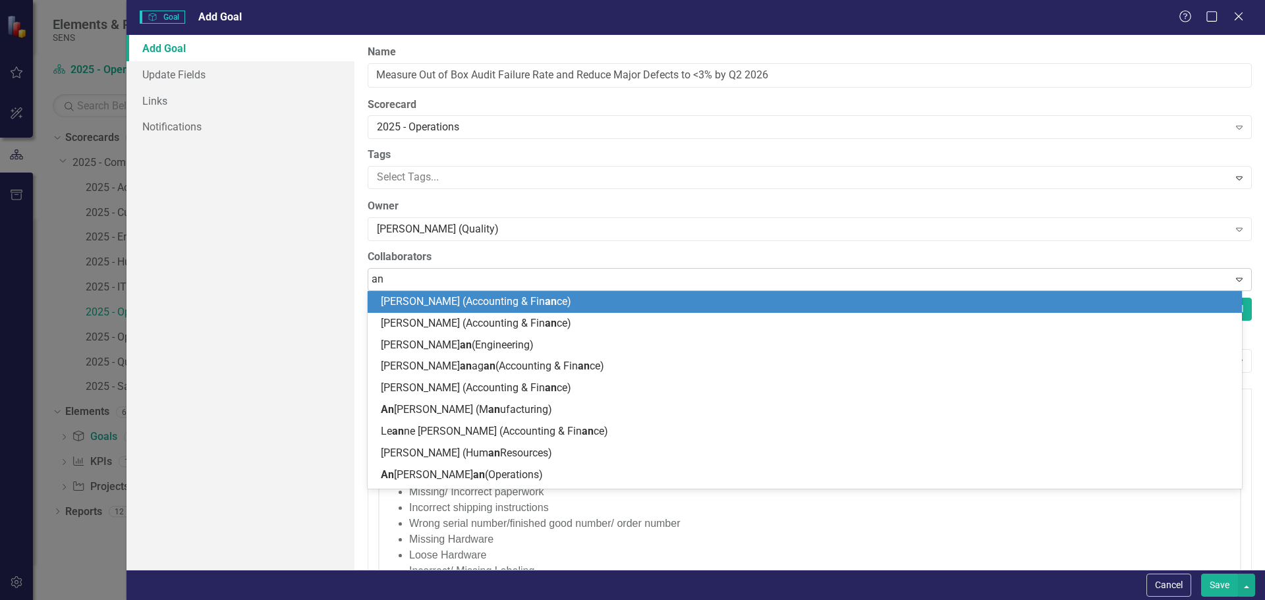
type input "and"
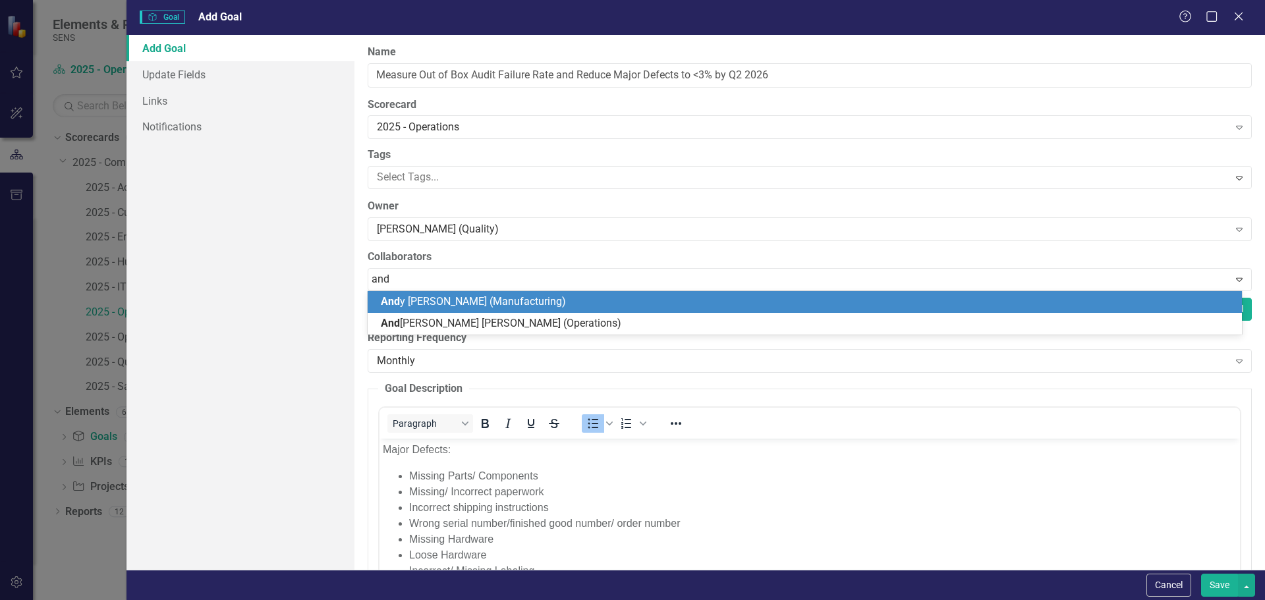
click at [419, 301] on span "And y [PERSON_NAME] (Manufacturing)" at bounding box center [473, 301] width 185 height 13
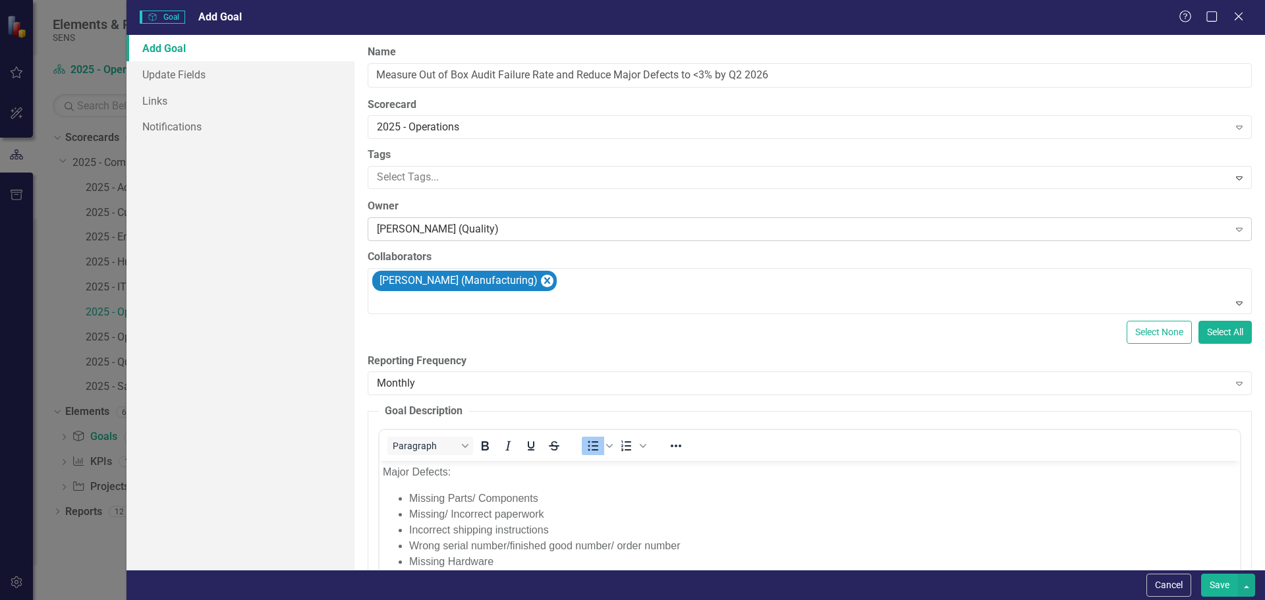
click at [514, 231] on div "[PERSON_NAME] (Quality)" at bounding box center [803, 229] width 852 height 15
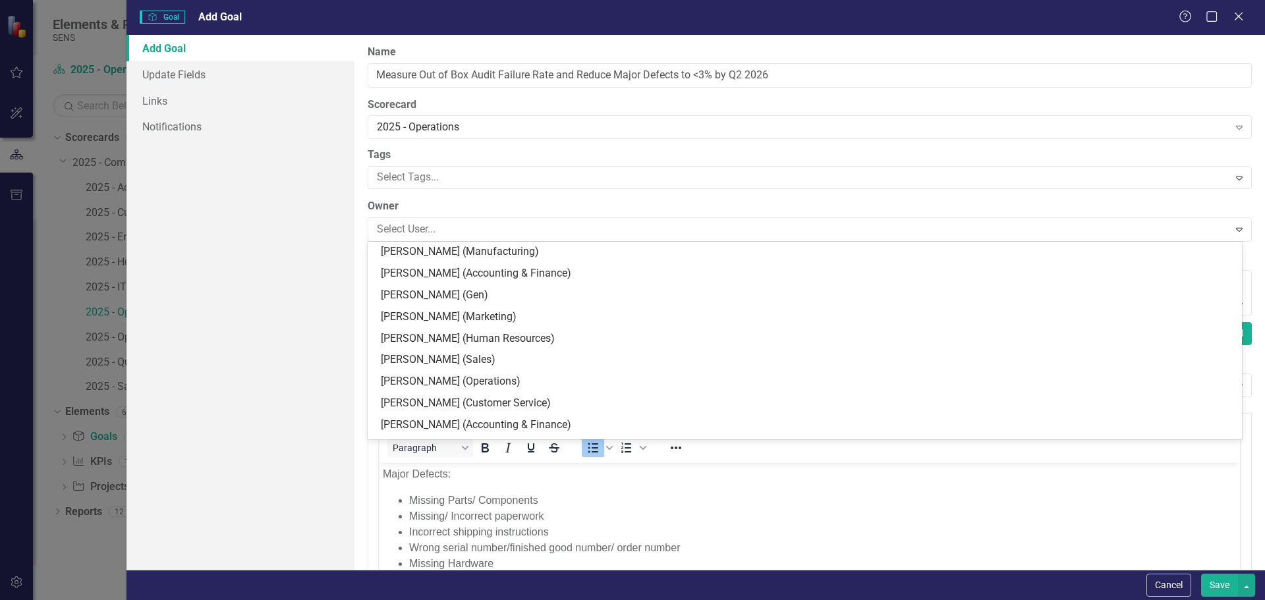
scroll to position [241, 0]
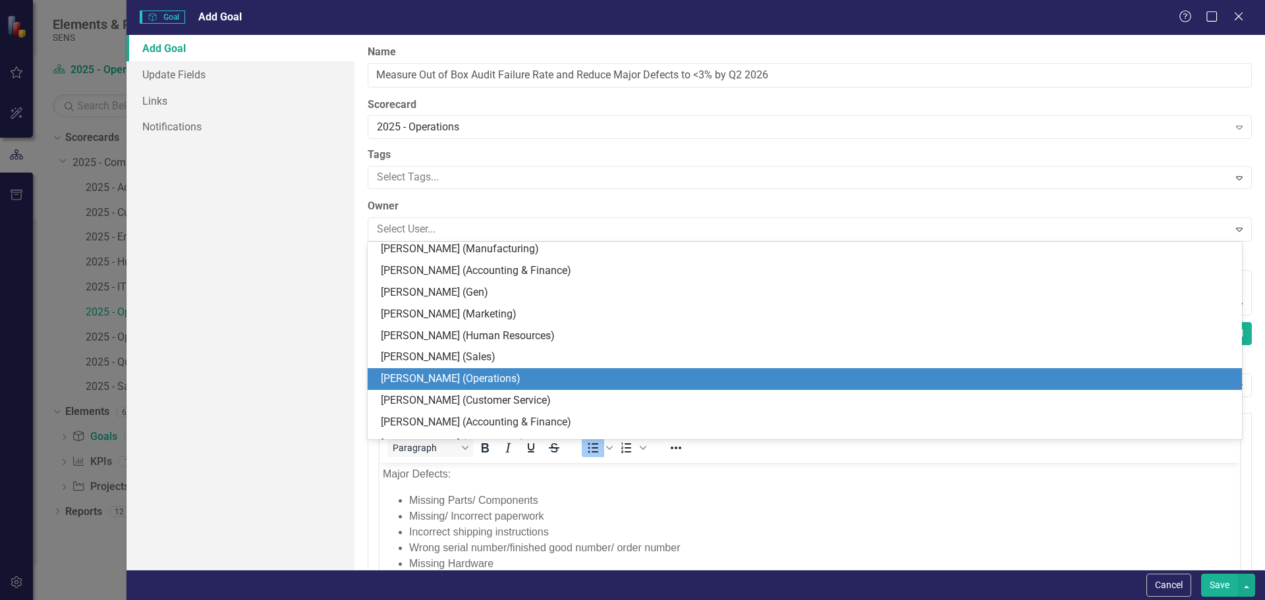
click at [439, 378] on div "[PERSON_NAME] (Operations)" at bounding box center [807, 379] width 853 height 15
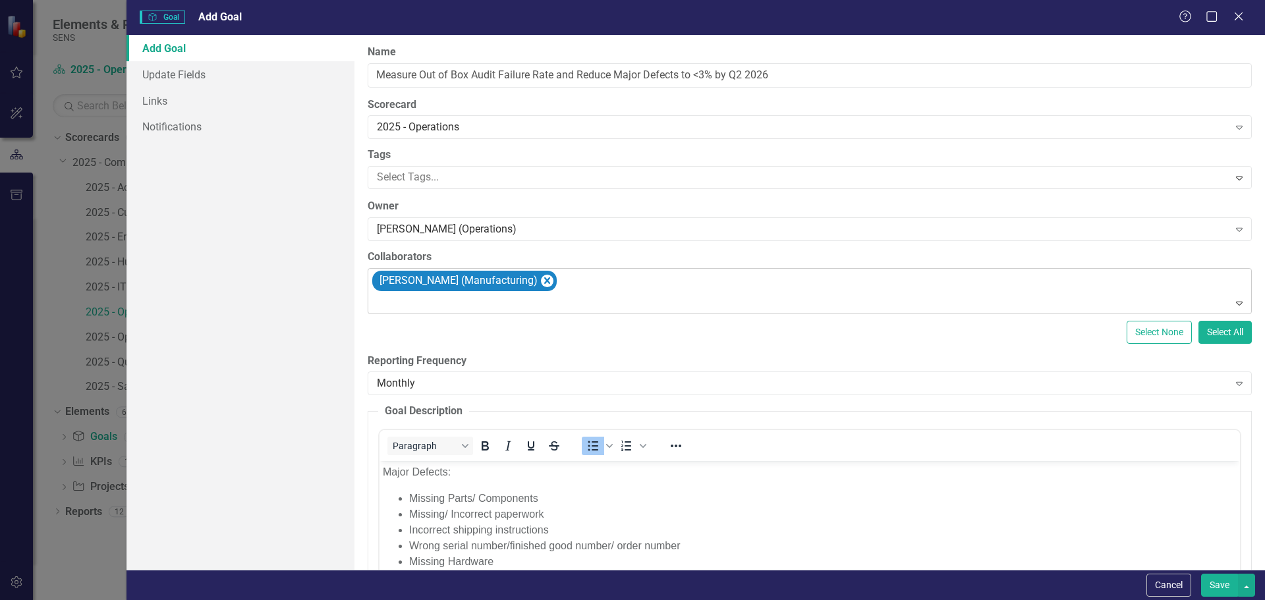
click at [422, 308] on div at bounding box center [811, 303] width 878 height 18
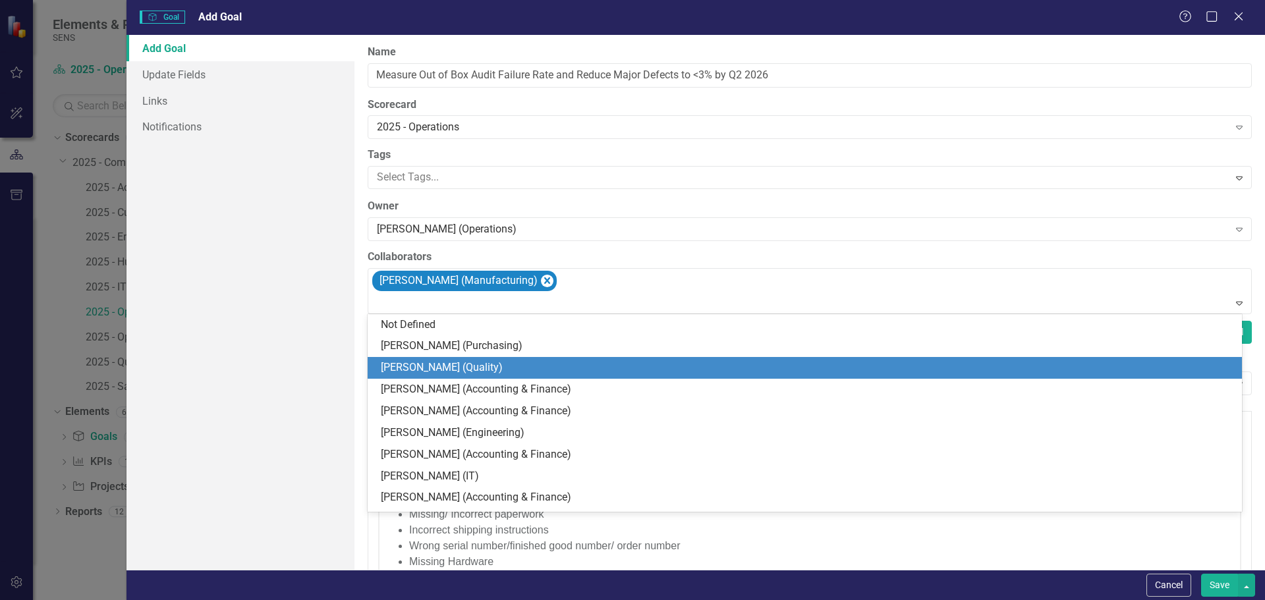
click at [414, 360] on div "[PERSON_NAME] (Quality)" at bounding box center [805, 368] width 874 height 22
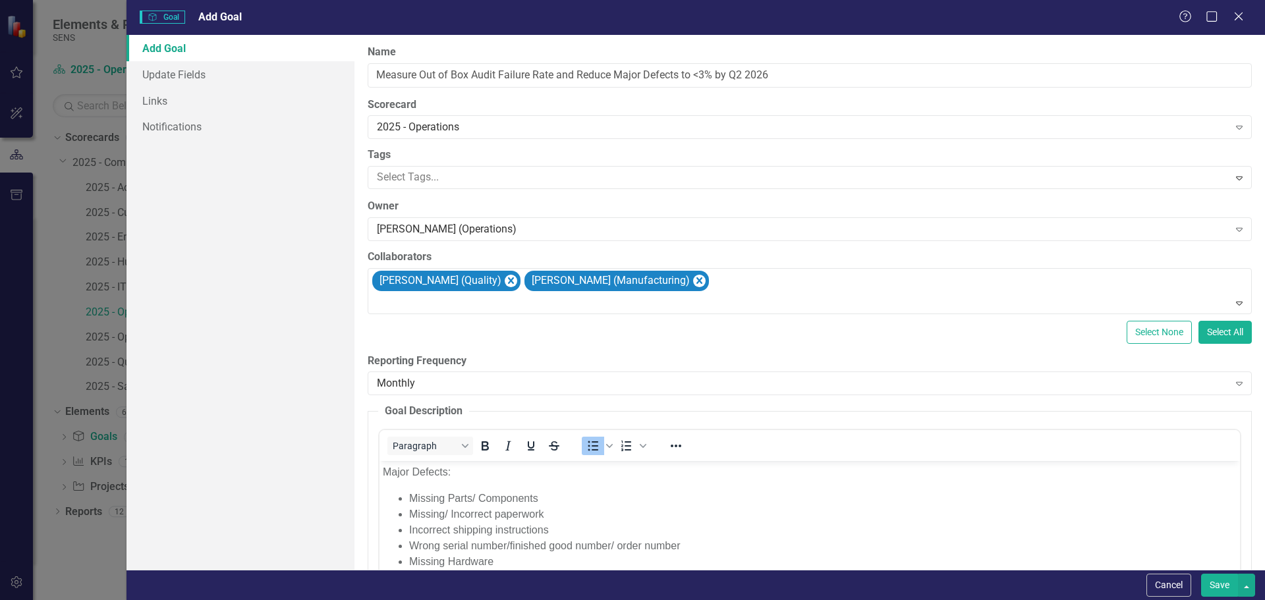
click at [254, 282] on div "Add Goal Update Fields Links Notifications" at bounding box center [240, 302] width 228 height 535
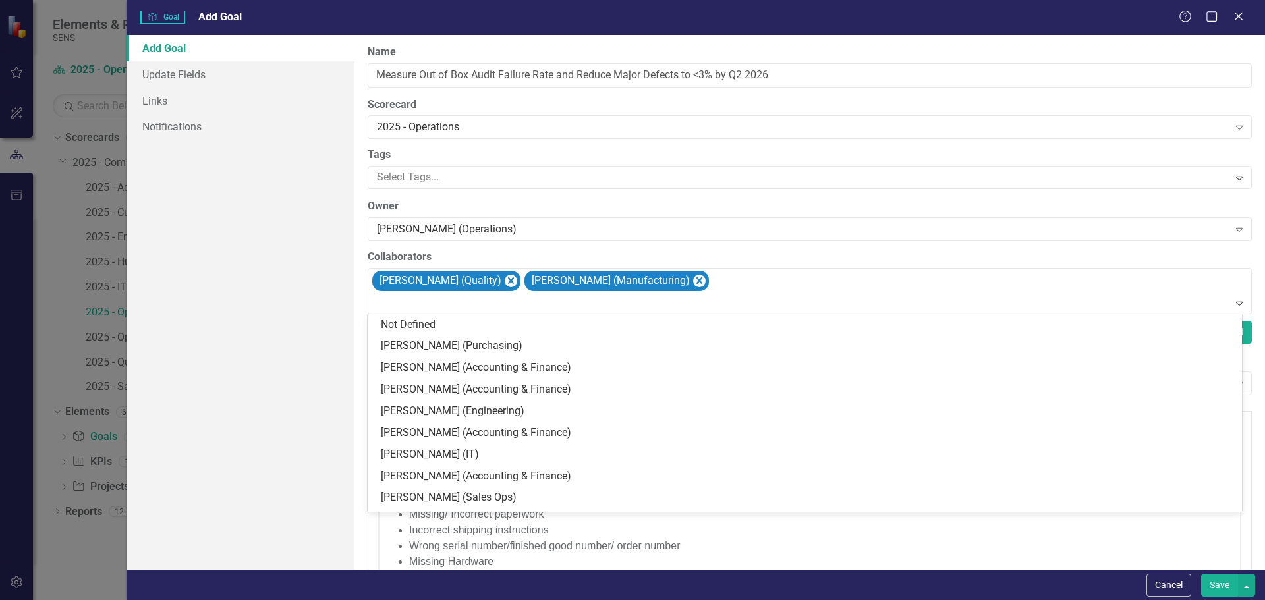
drag, startPoint x: 432, startPoint y: 282, endPoint x: 651, endPoint y: 267, distance: 219.2
click at [651, 267] on div "Collaborators 34 results available. Use Up and Down to choose options, press En…" at bounding box center [810, 282] width 884 height 65
click at [233, 296] on div "Add Goal Update Fields Links Notifications" at bounding box center [240, 302] width 228 height 535
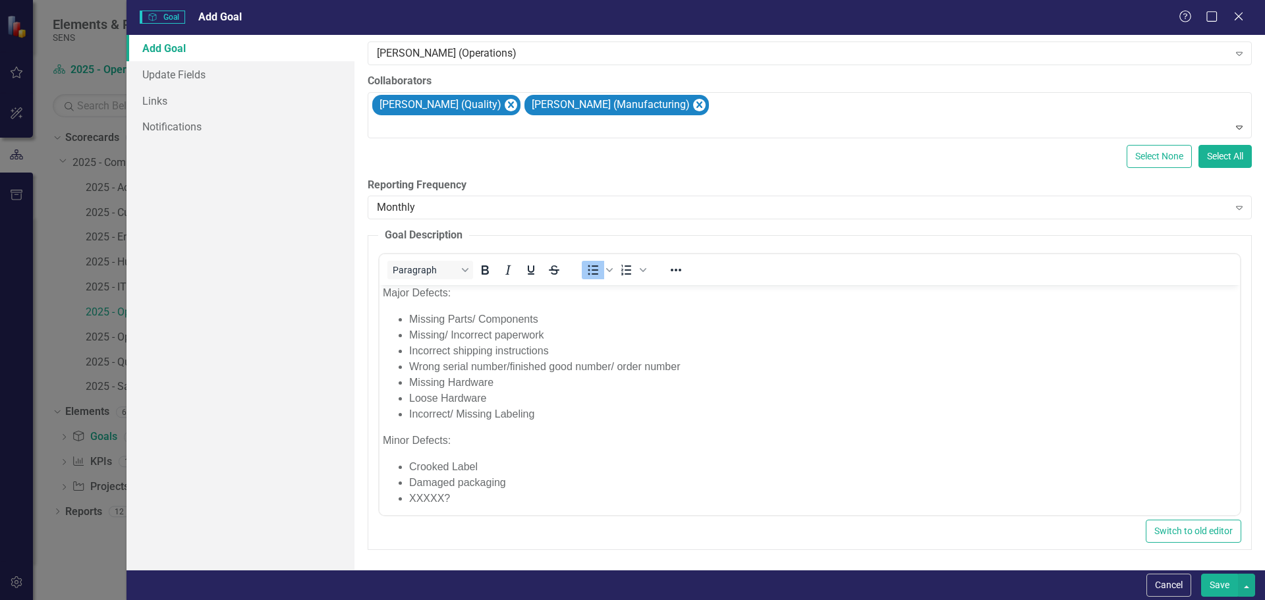
scroll to position [0, 0]
drag, startPoint x: 1209, startPoint y: 583, endPoint x: 61, endPoint y: 45, distance: 1267.8
click at [1209, 583] on button "Save" at bounding box center [1219, 585] width 37 height 23
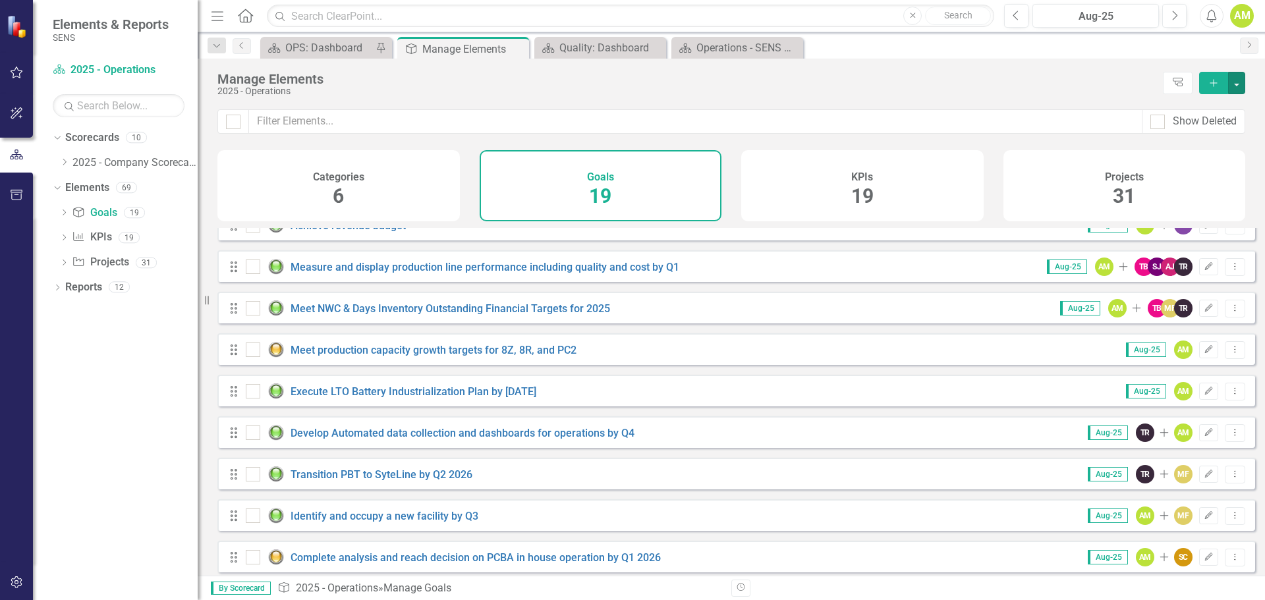
scroll to position [451, 0]
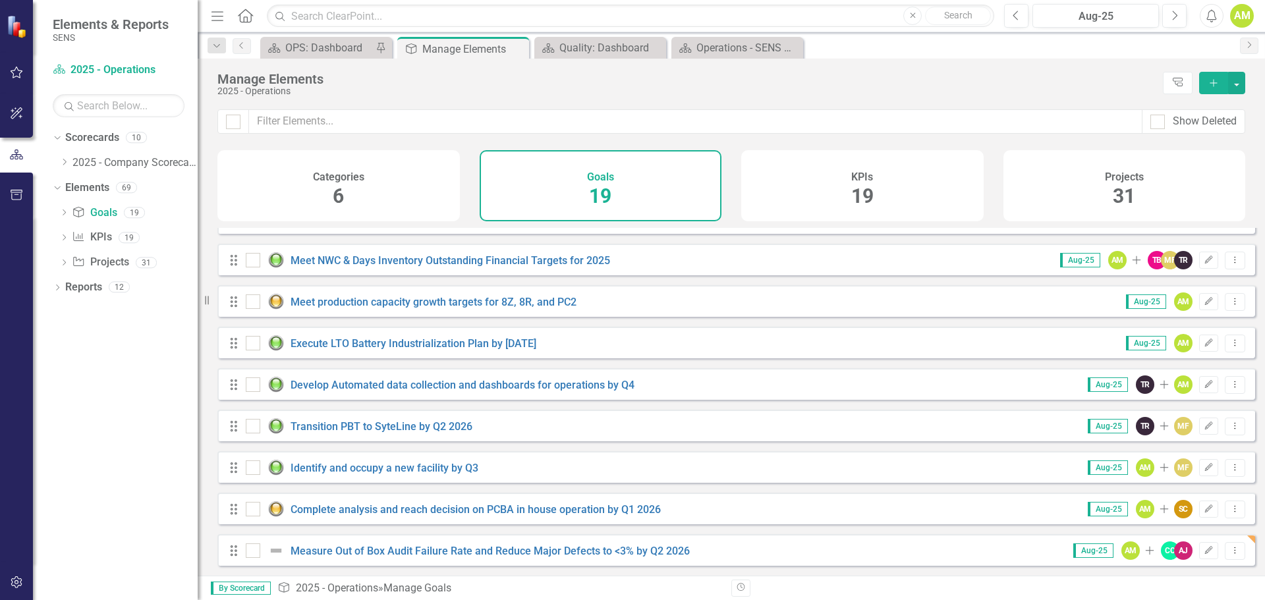
click at [343, 196] on span "6" at bounding box center [338, 195] width 11 height 23
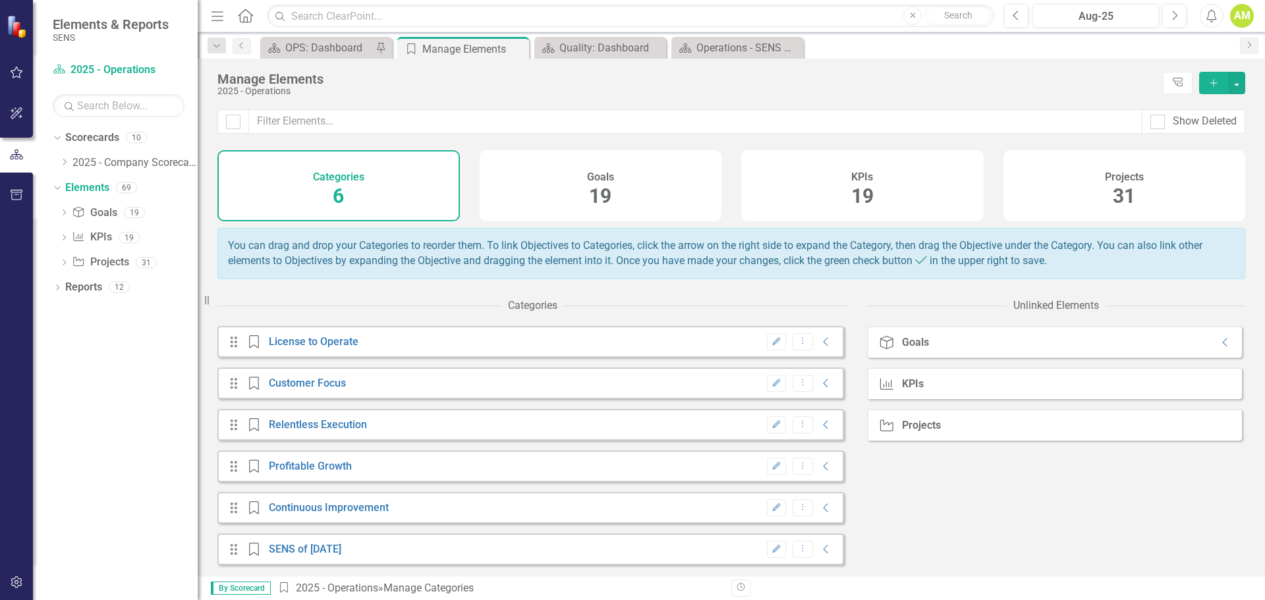
click at [1065, 353] on div "Goal Goals Collapse" at bounding box center [1054, 342] width 375 height 32
click at [1219, 348] on icon "Collapse" at bounding box center [1225, 342] width 13 height 11
click at [819, 383] on icon "Collapse" at bounding box center [825, 383] width 13 height 11
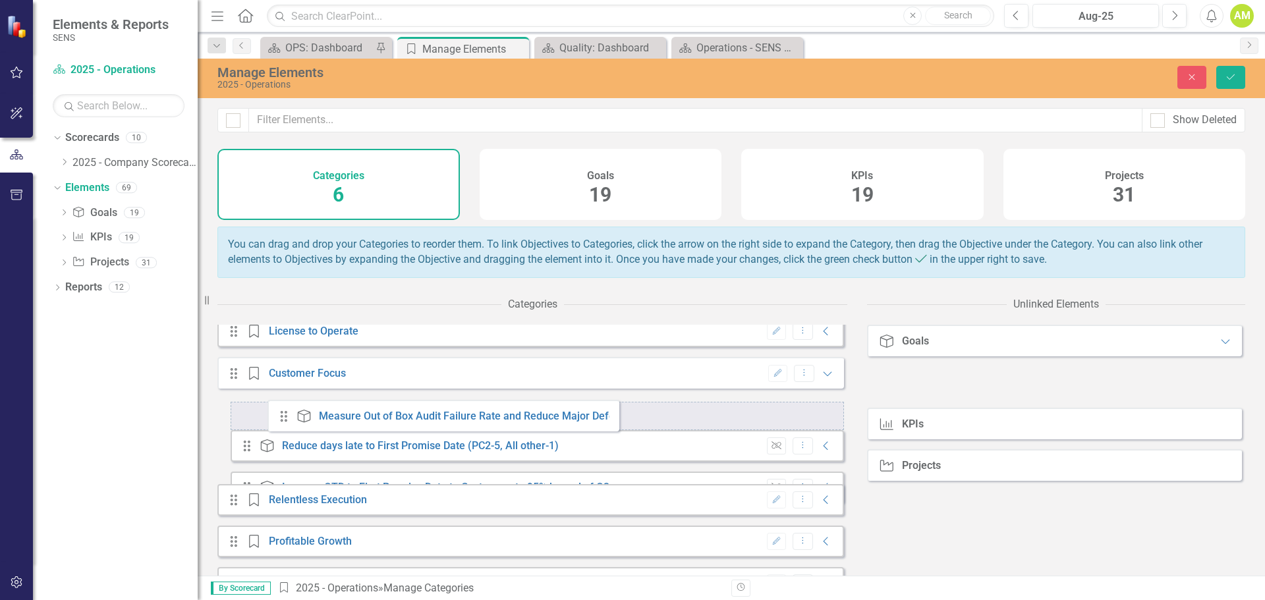
drag, startPoint x: 901, startPoint y: 393, endPoint x: 288, endPoint y: 415, distance: 613.0
click at [288, 415] on div "Categories Drag Category License to Operate Edit Dropdown Menu Collapse Drag Ca…" at bounding box center [731, 433] width 1028 height 285
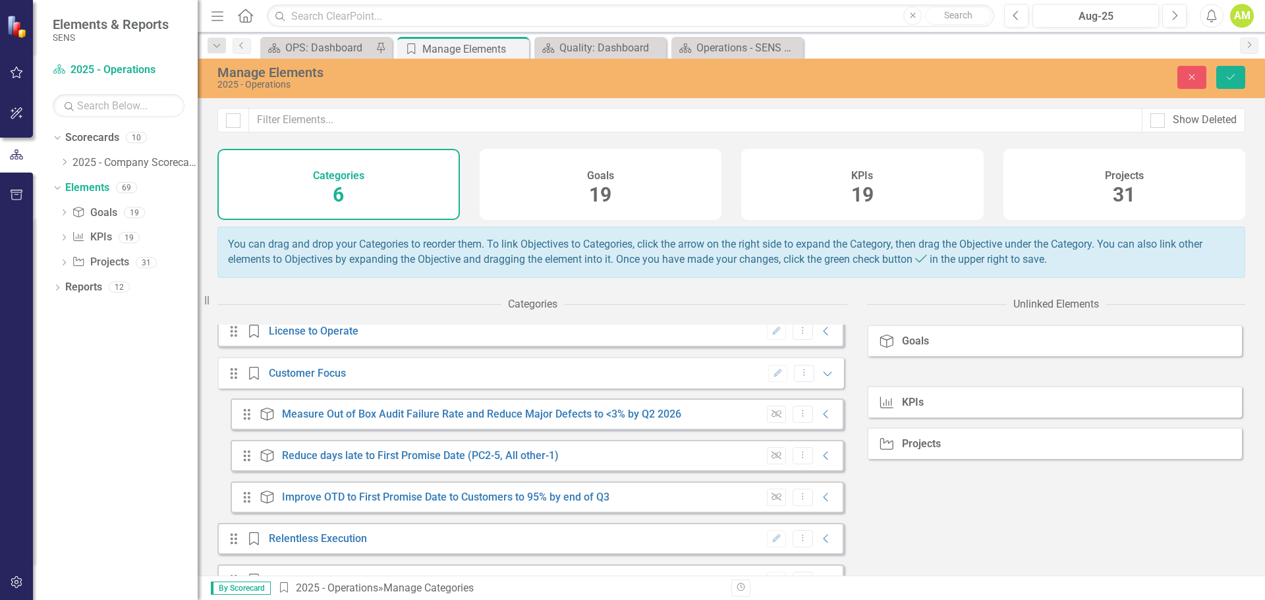
click at [968, 526] on div "Goal Goals KPI KPIs Project Projects" at bounding box center [1056, 450] width 378 height 251
click at [982, 520] on div "Goal Goals KPI KPIs Project Projects" at bounding box center [1056, 450] width 378 height 251
click at [604, 201] on span "19" at bounding box center [600, 194] width 22 height 23
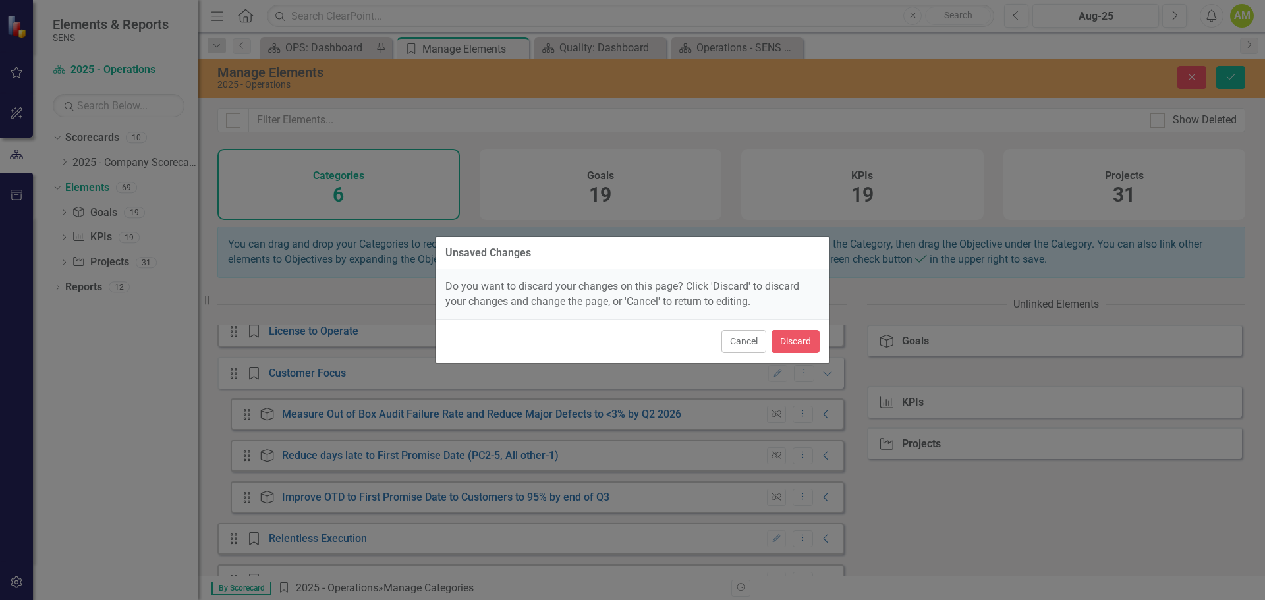
drag, startPoint x: 753, startPoint y: 339, endPoint x: 1079, endPoint y: 126, distance: 389.4
click at [753, 339] on button "Cancel" at bounding box center [743, 341] width 45 height 23
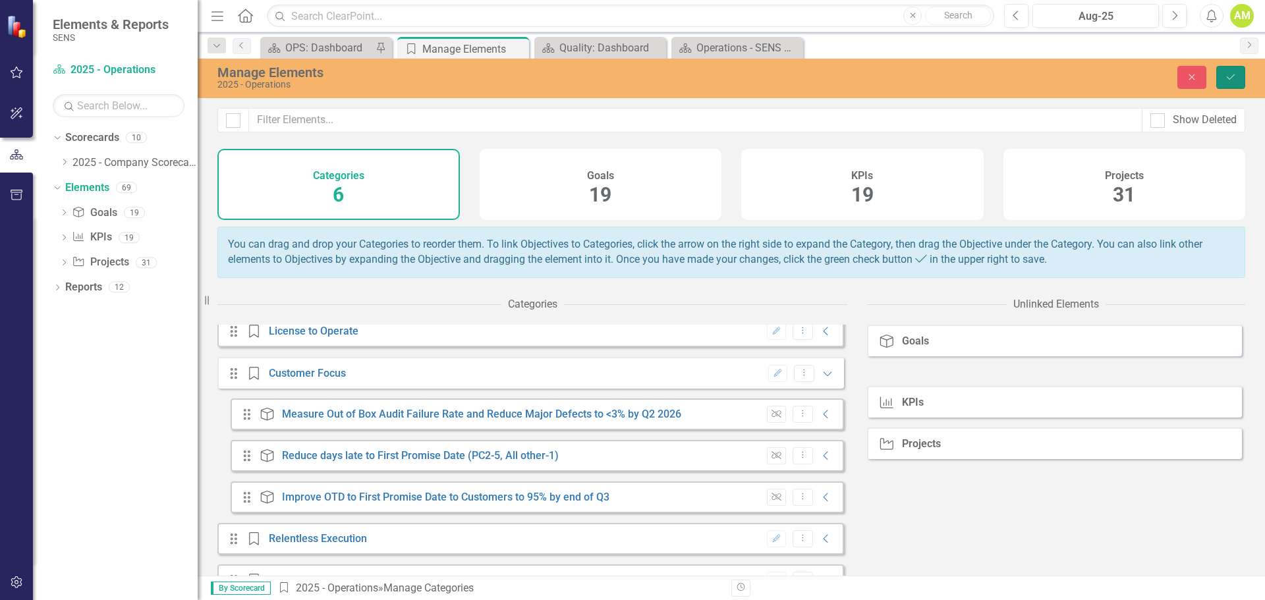
click at [1231, 75] on icon "Save" at bounding box center [1231, 76] width 12 height 9
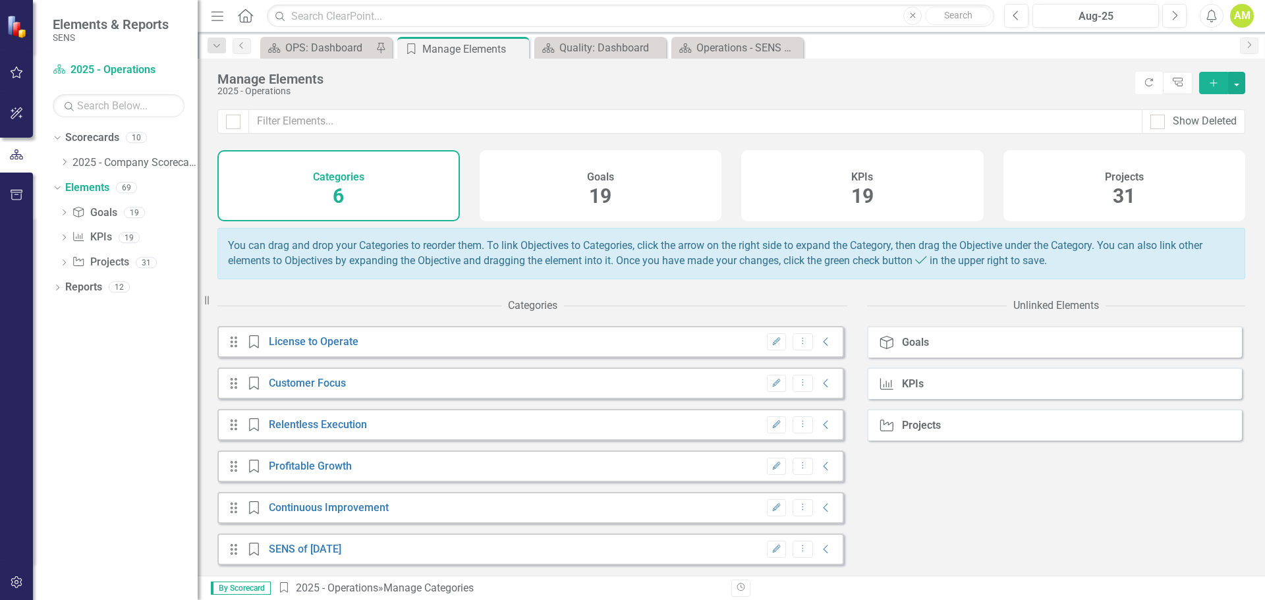
drag, startPoint x: 66, startPoint y: 159, endPoint x: 88, endPoint y: 174, distance: 26.1
click at [67, 159] on icon "Dropdown" at bounding box center [64, 162] width 10 height 8
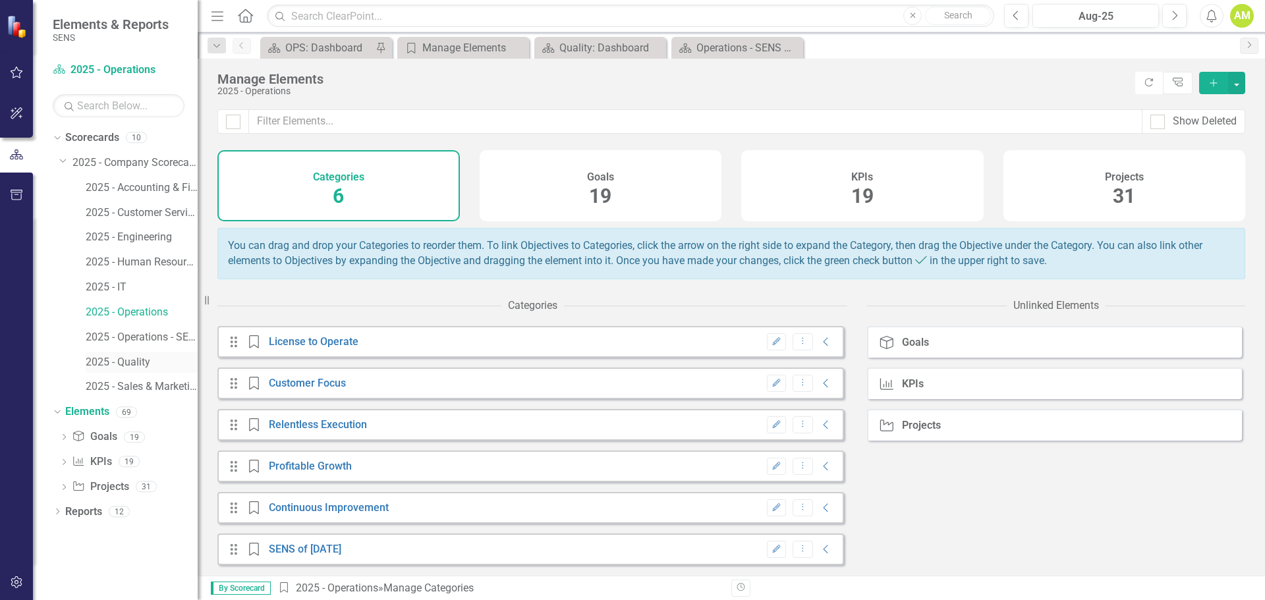
click at [135, 352] on div "2025 - Quality" at bounding box center [142, 363] width 112 height 22
click at [127, 357] on link "2025 - Quality" at bounding box center [142, 362] width 112 height 15
